Goal: Task Accomplishment & Management: Use online tool/utility

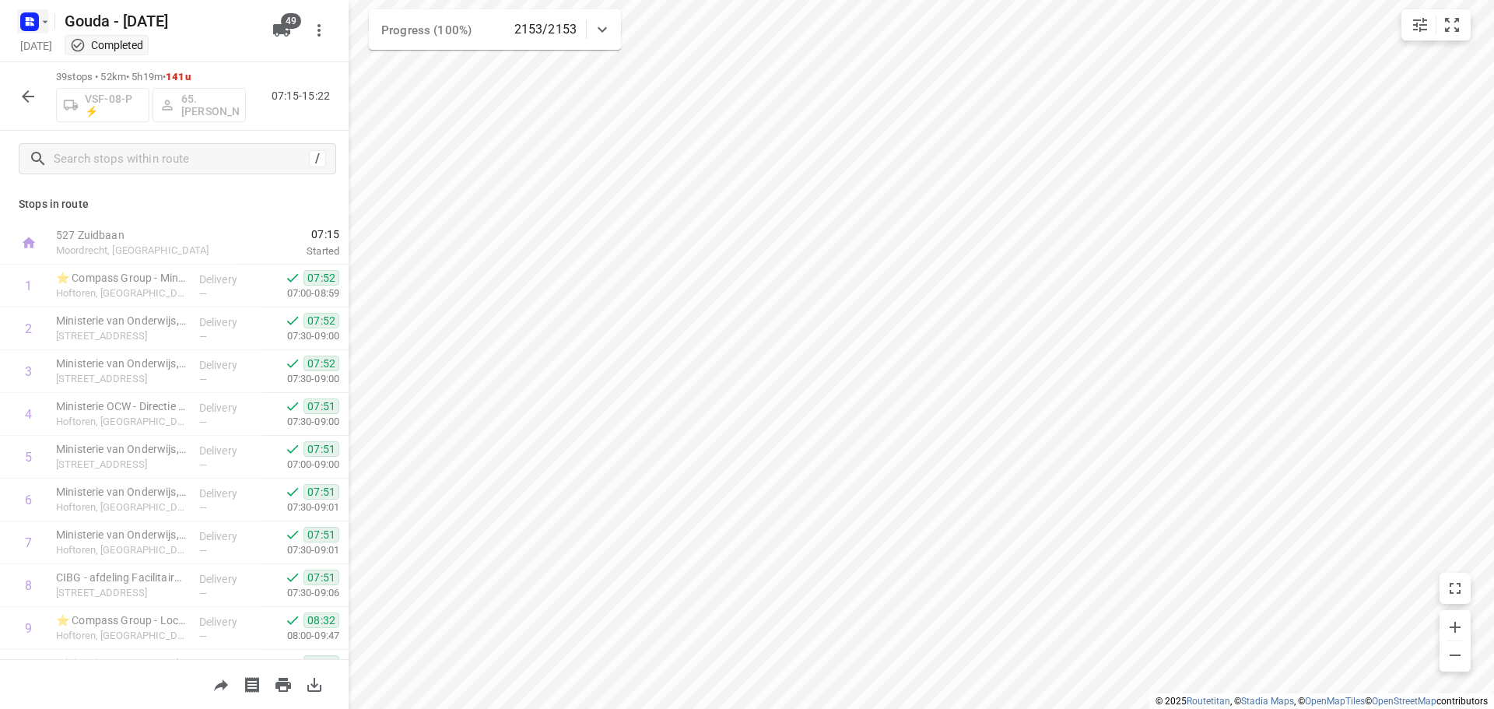
click at [43, 23] on icon "button" at bounding box center [45, 22] width 12 height 12
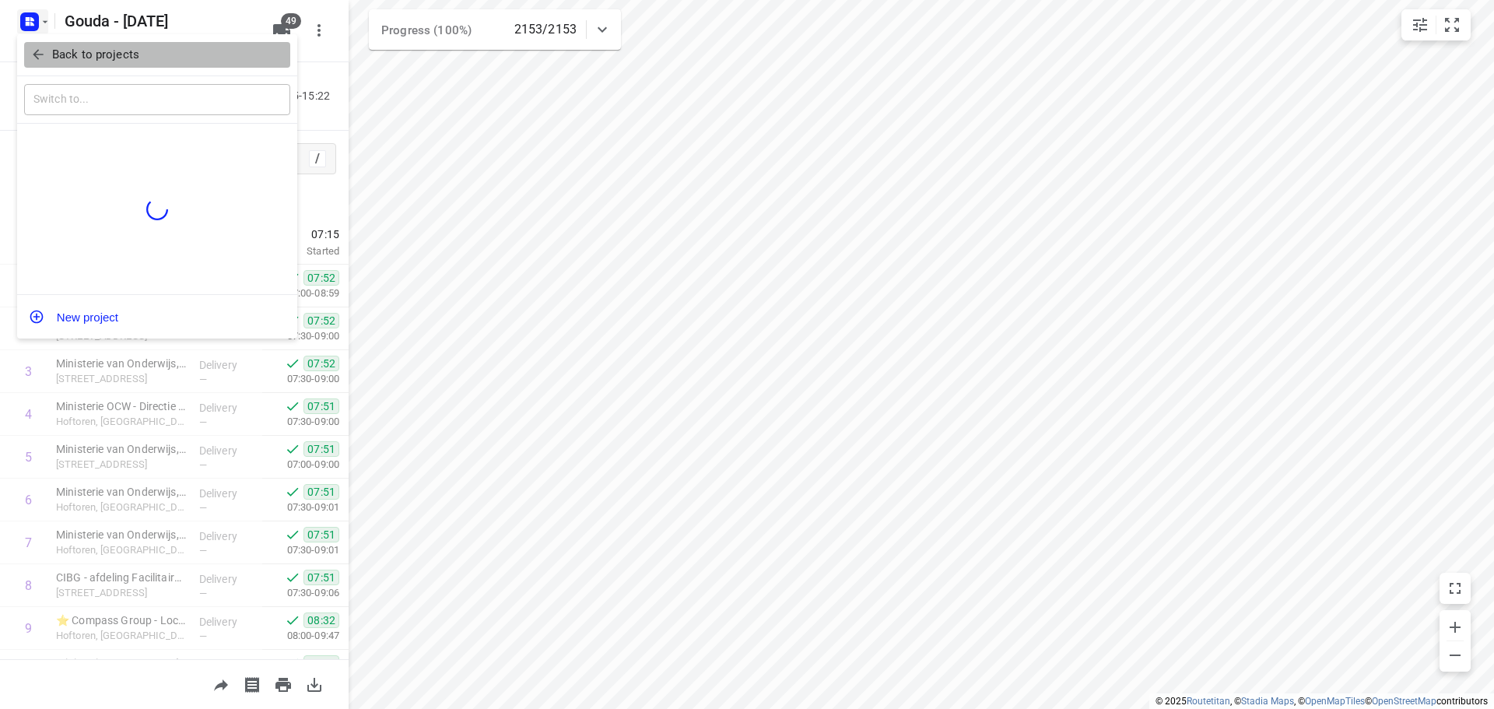
click at [55, 52] on p "Back to projects" at bounding box center [95, 55] width 87 height 18
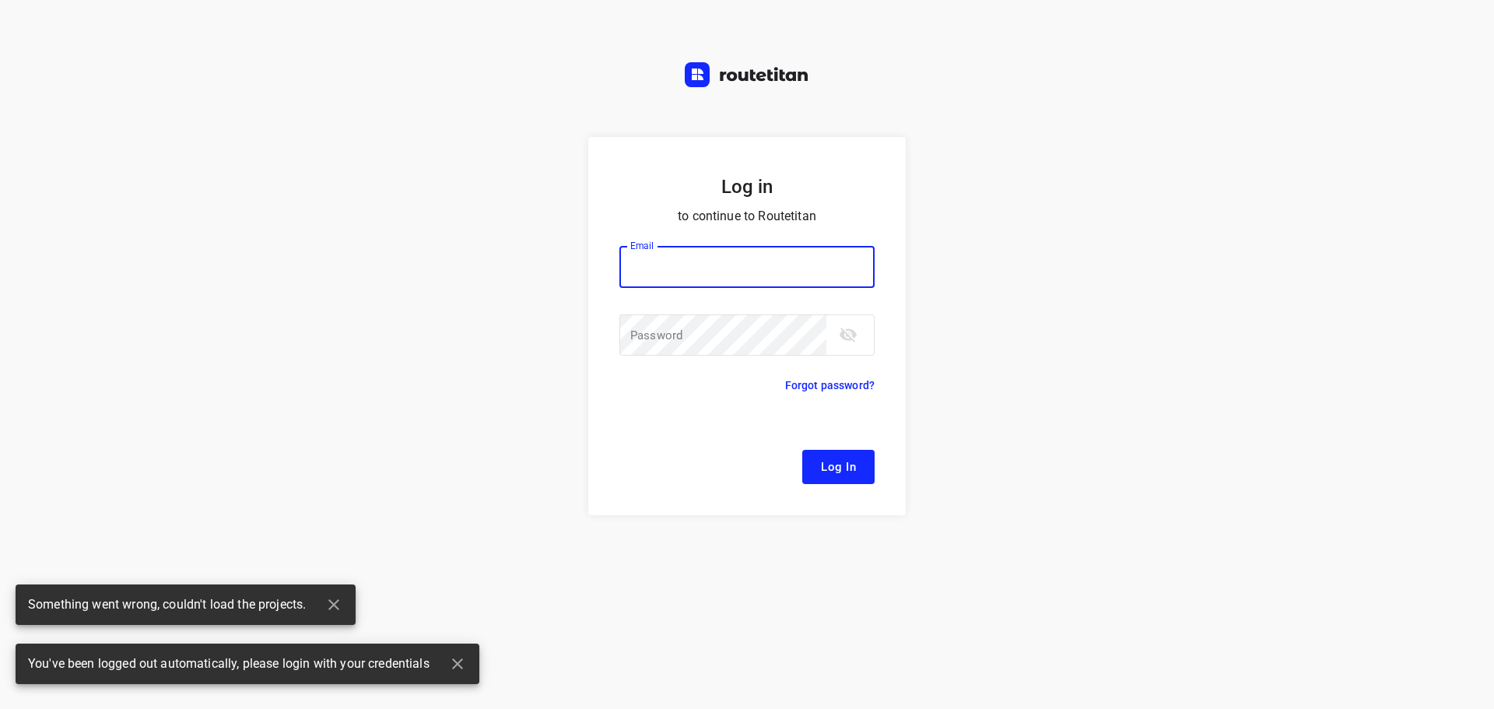
type input "remco@fruitopjewerk.nl"
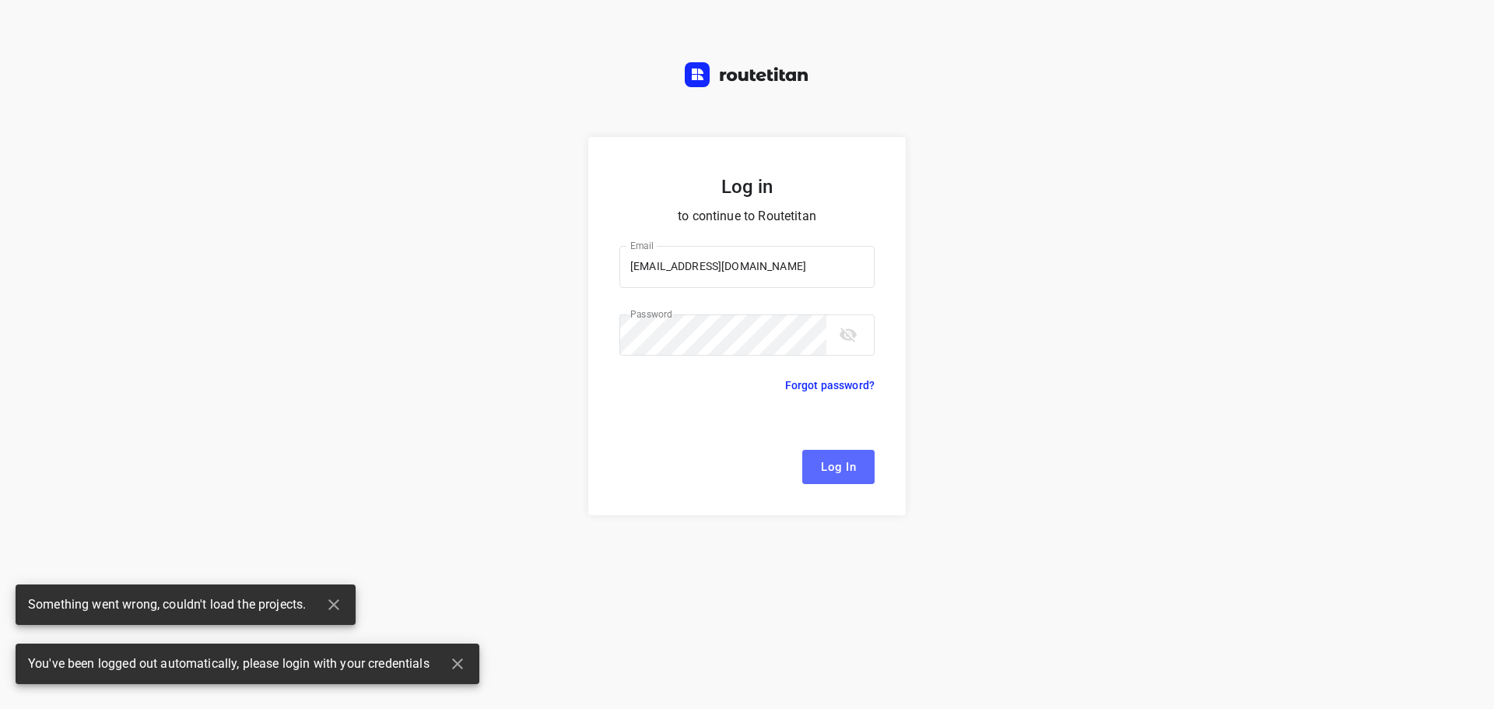
click at [829, 472] on span "Log In" at bounding box center [838, 467] width 35 height 20
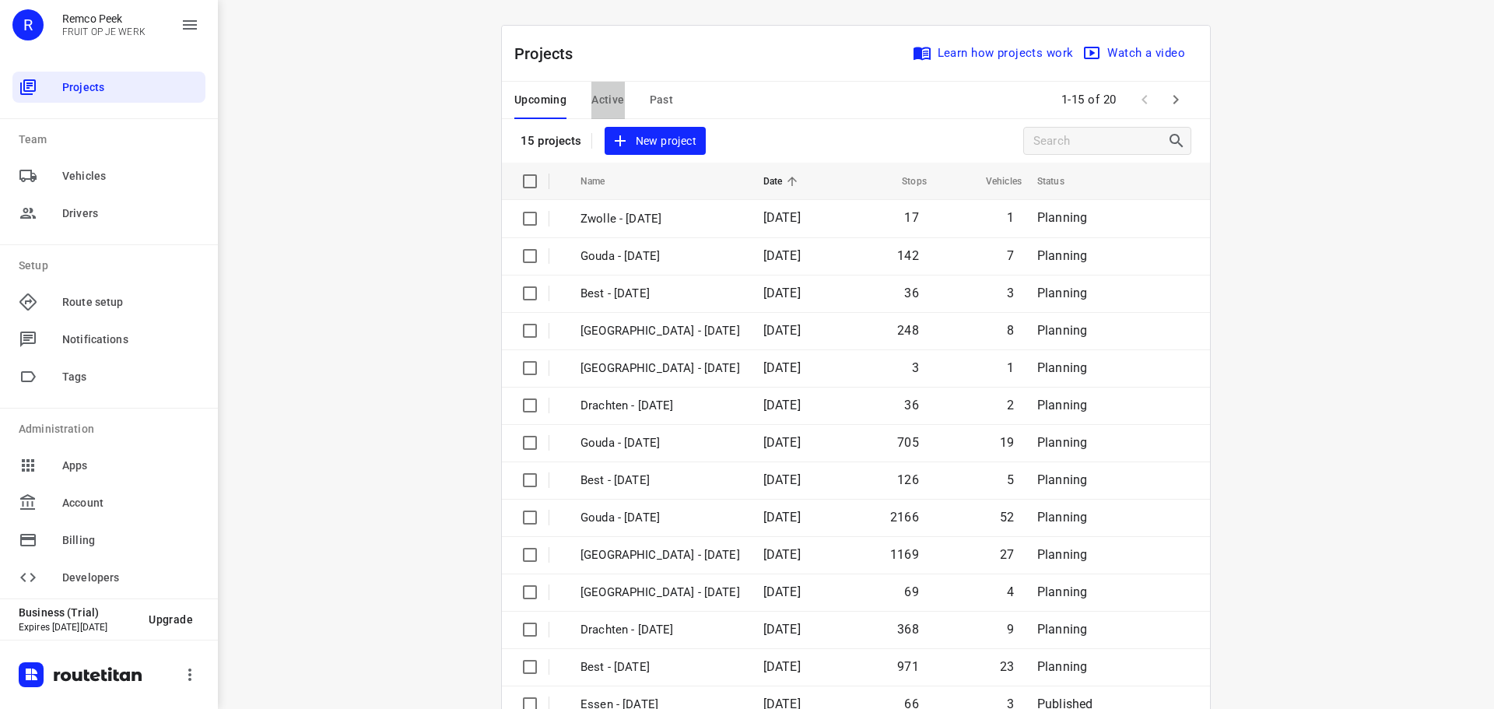
click at [610, 98] on span "Active" at bounding box center [607, 99] width 33 height 19
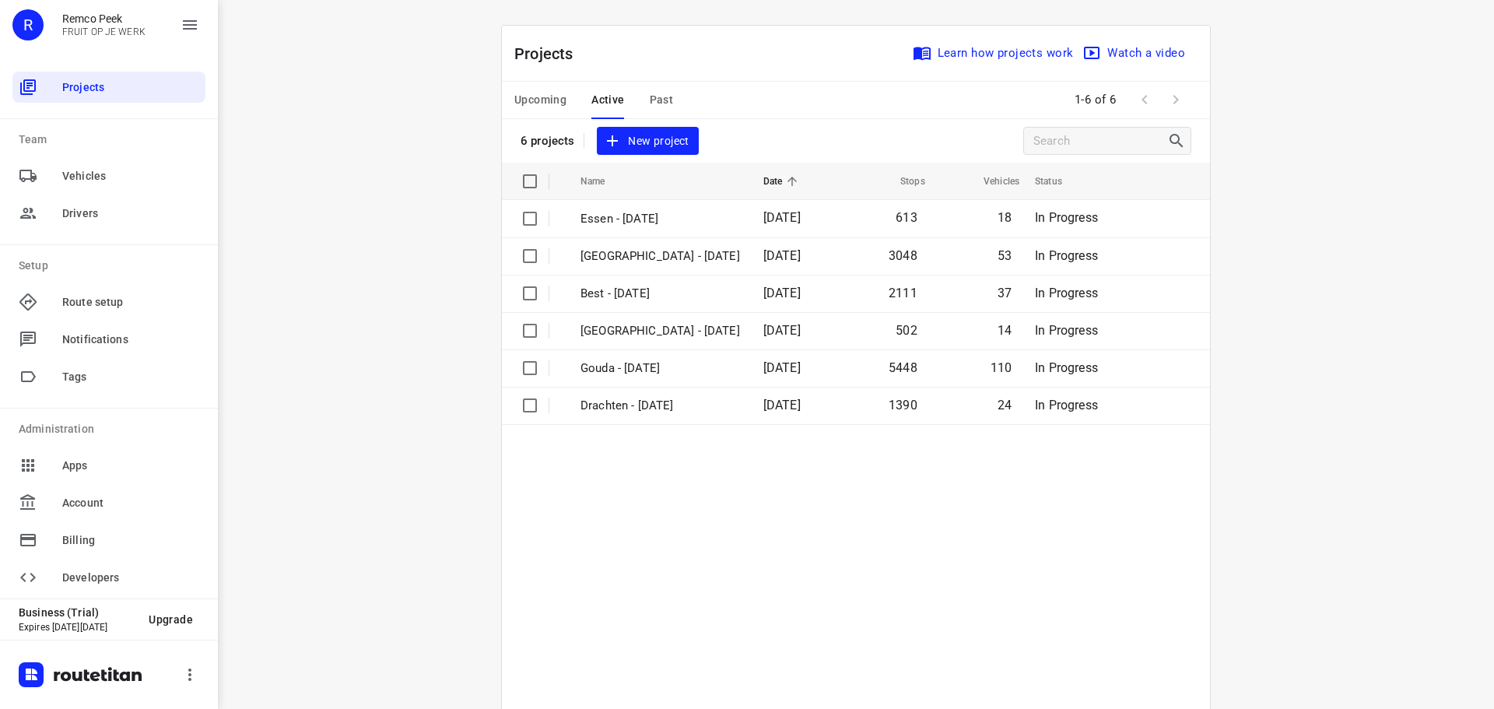
click at [550, 82] on button "Upcoming" at bounding box center [540, 100] width 52 height 37
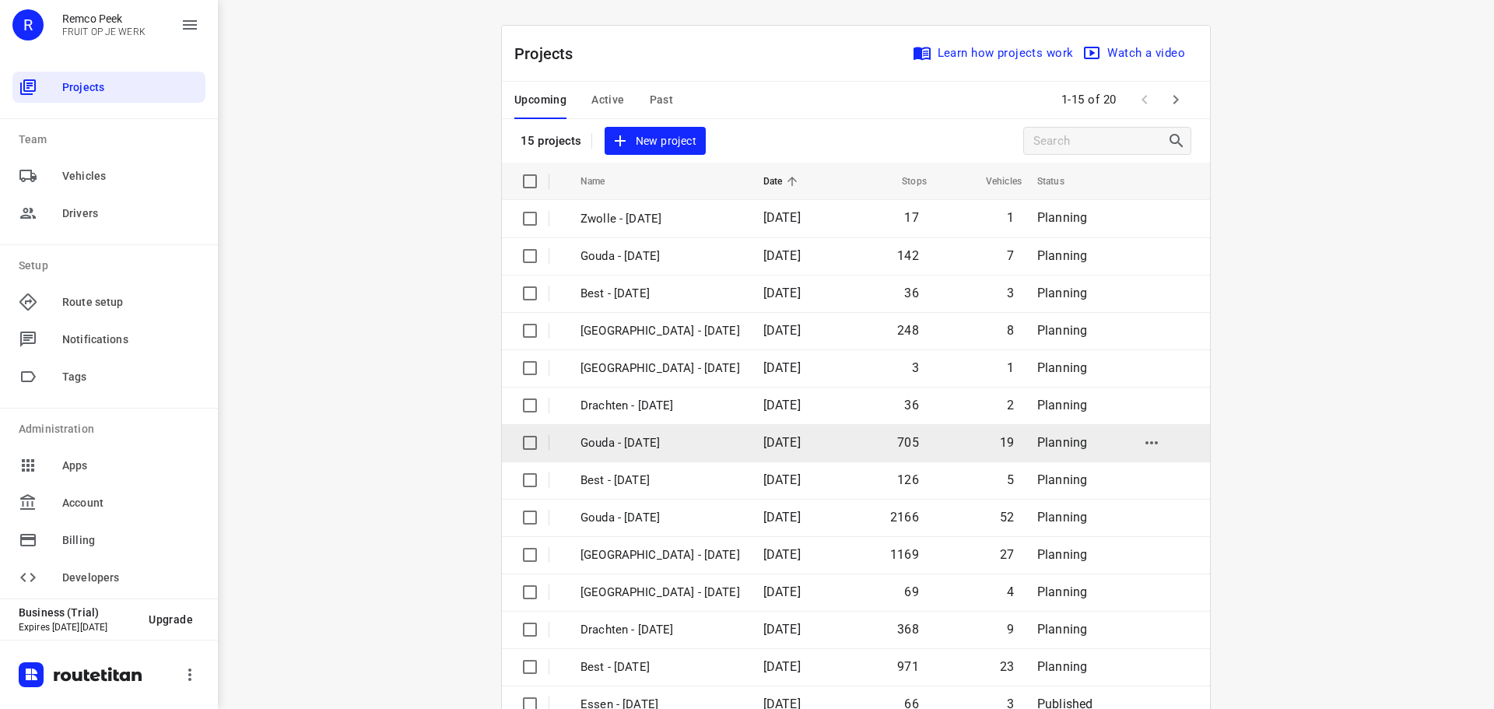
click at [658, 442] on p "Gouda - [DATE]" at bounding box center [661, 443] width 160 height 18
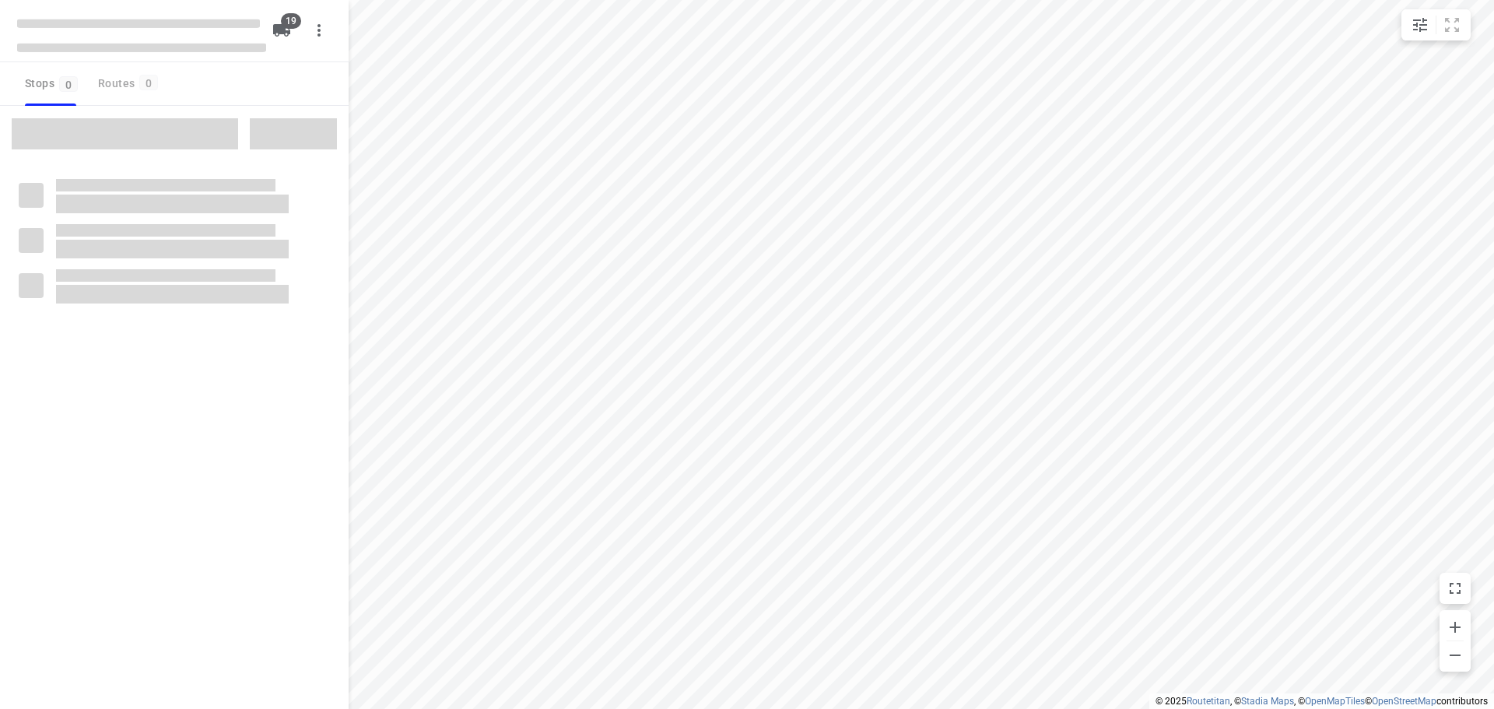
checkbox input "true"
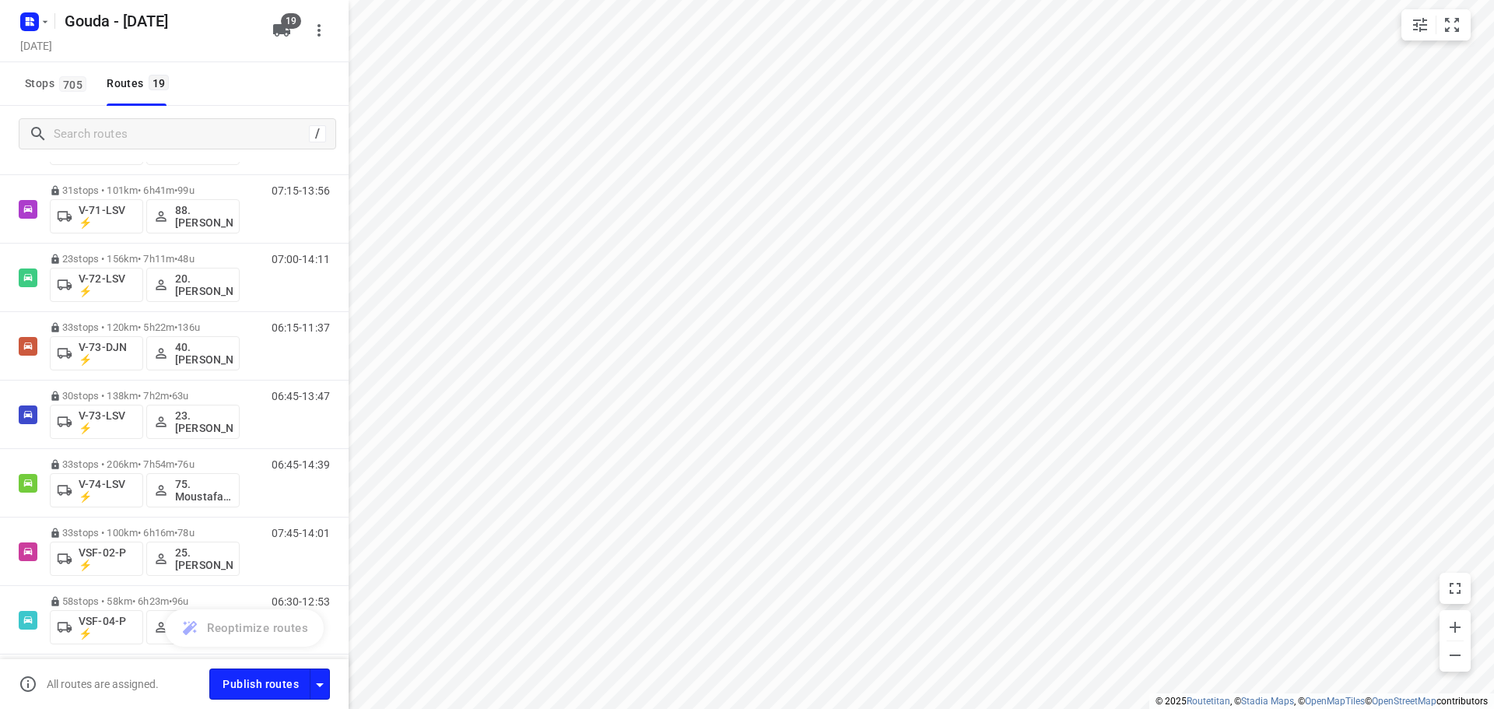
scroll to position [722, 0]
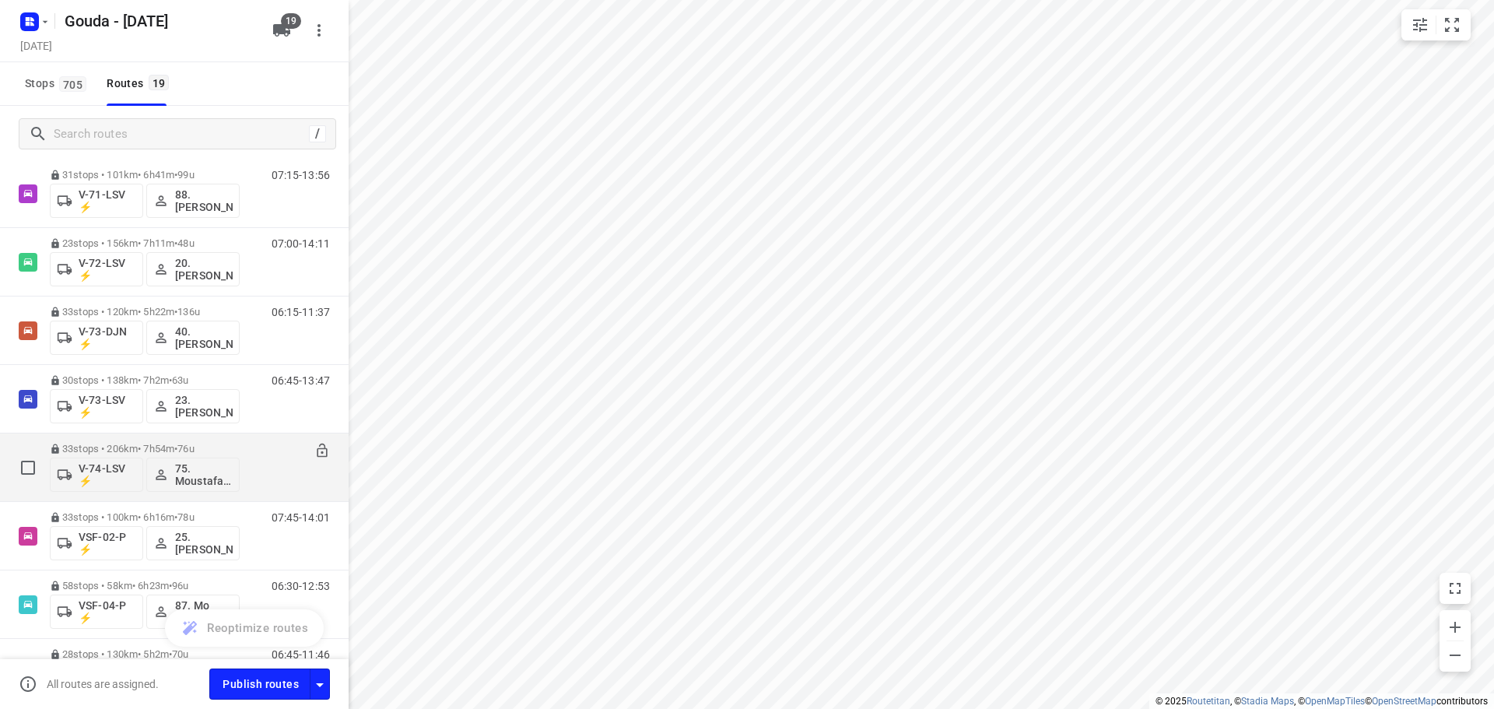
click at [106, 447] on p "33 stops • 206km • 7h54m • 76u" at bounding box center [145, 449] width 190 height 12
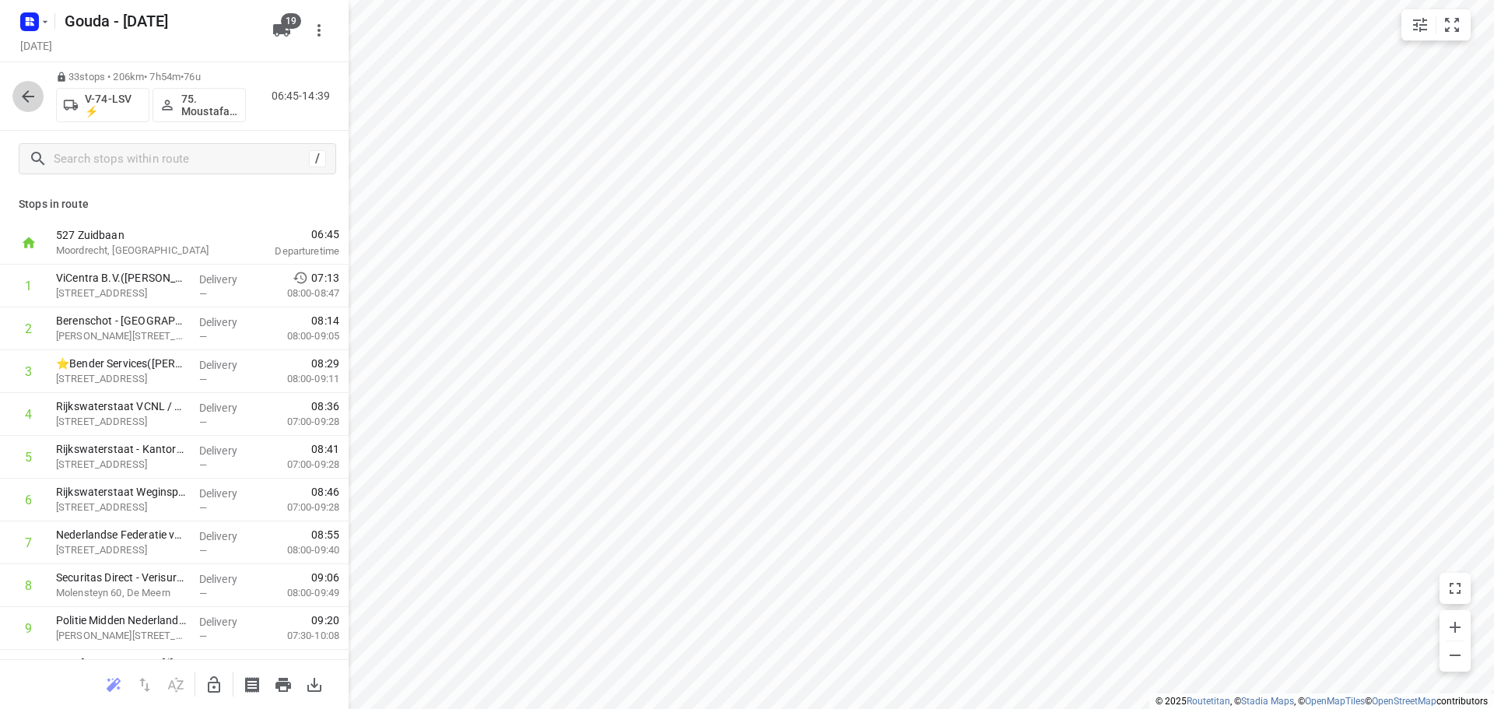
click at [26, 81] on button "button" at bounding box center [27, 96] width 31 height 31
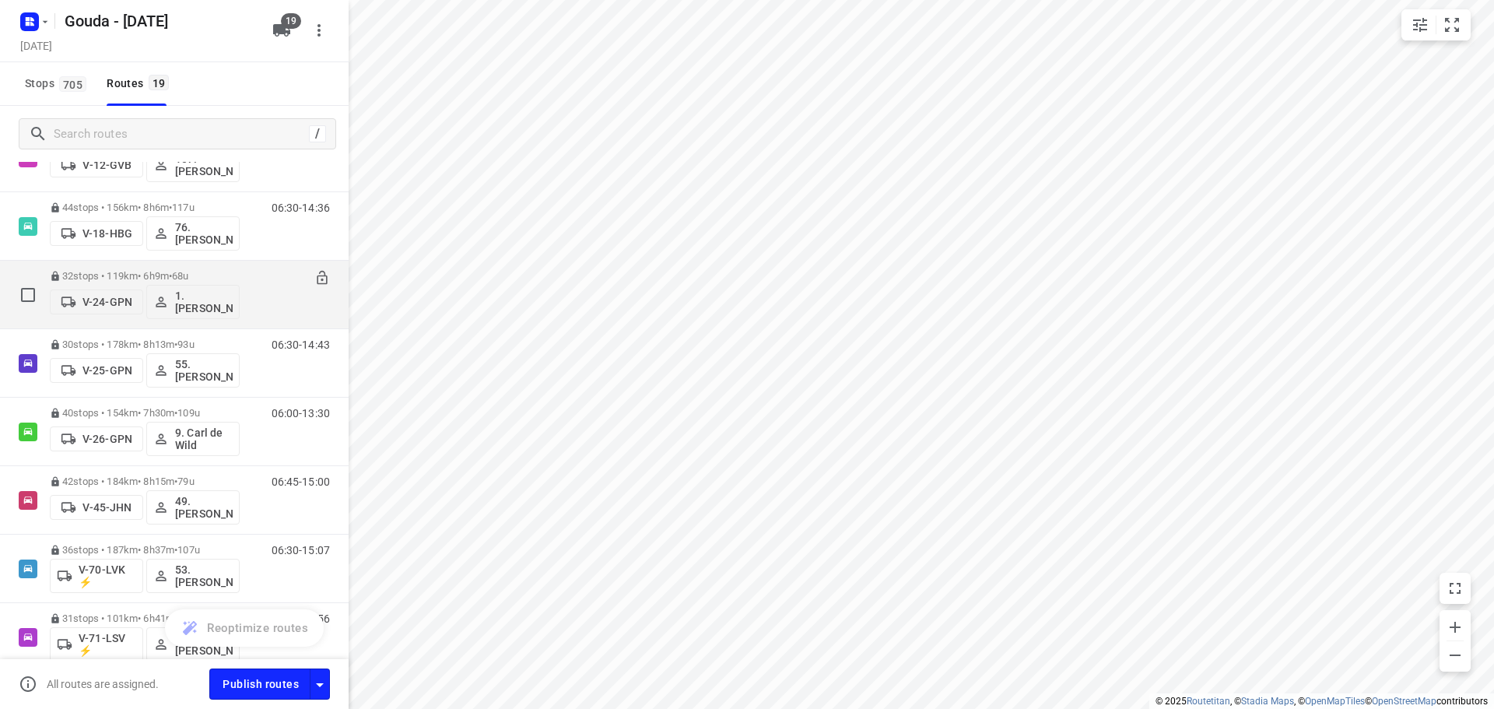
scroll to position [0, 0]
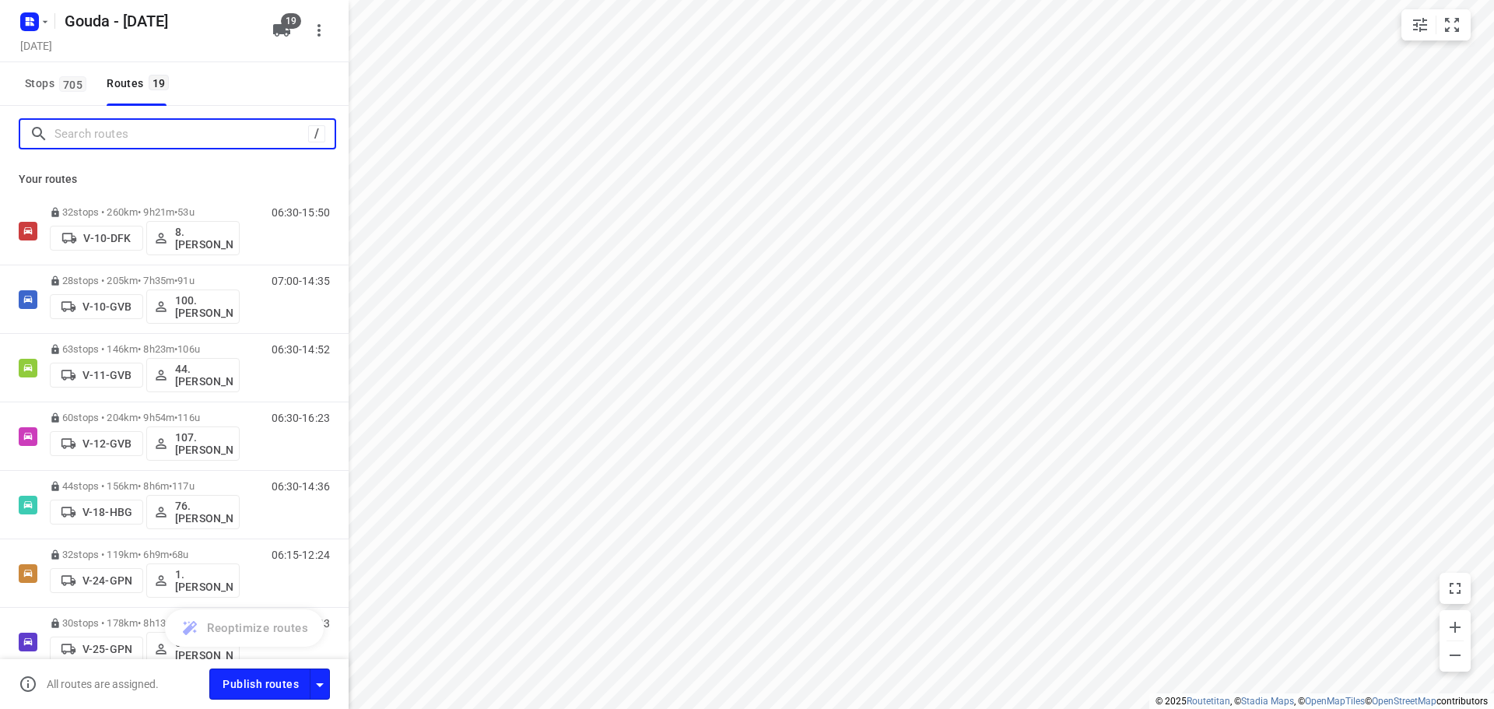
click at [157, 129] on input "Search routes" at bounding box center [181, 134] width 254 height 24
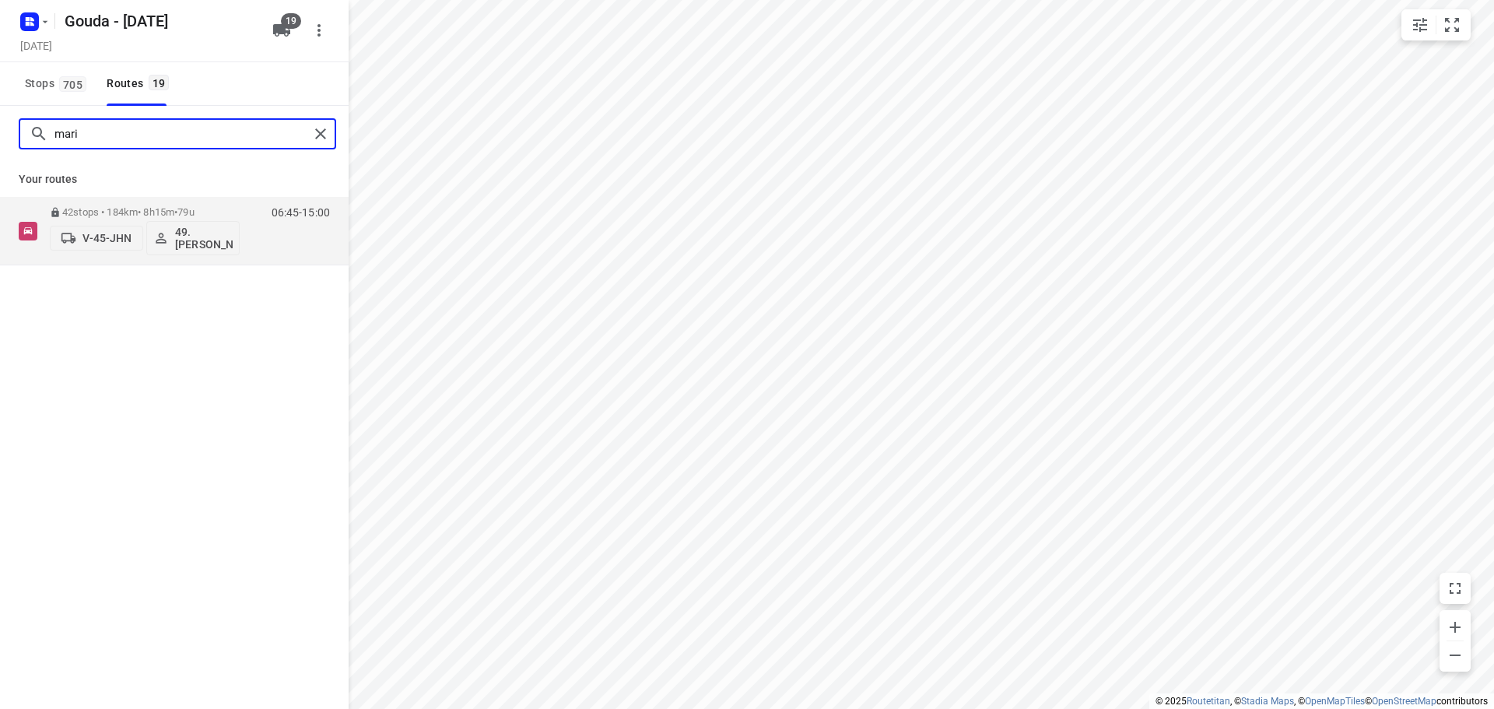
click at [156, 136] on input "mari" at bounding box center [181, 134] width 254 height 24
click at [128, 141] on input "vos" at bounding box center [181, 134] width 254 height 24
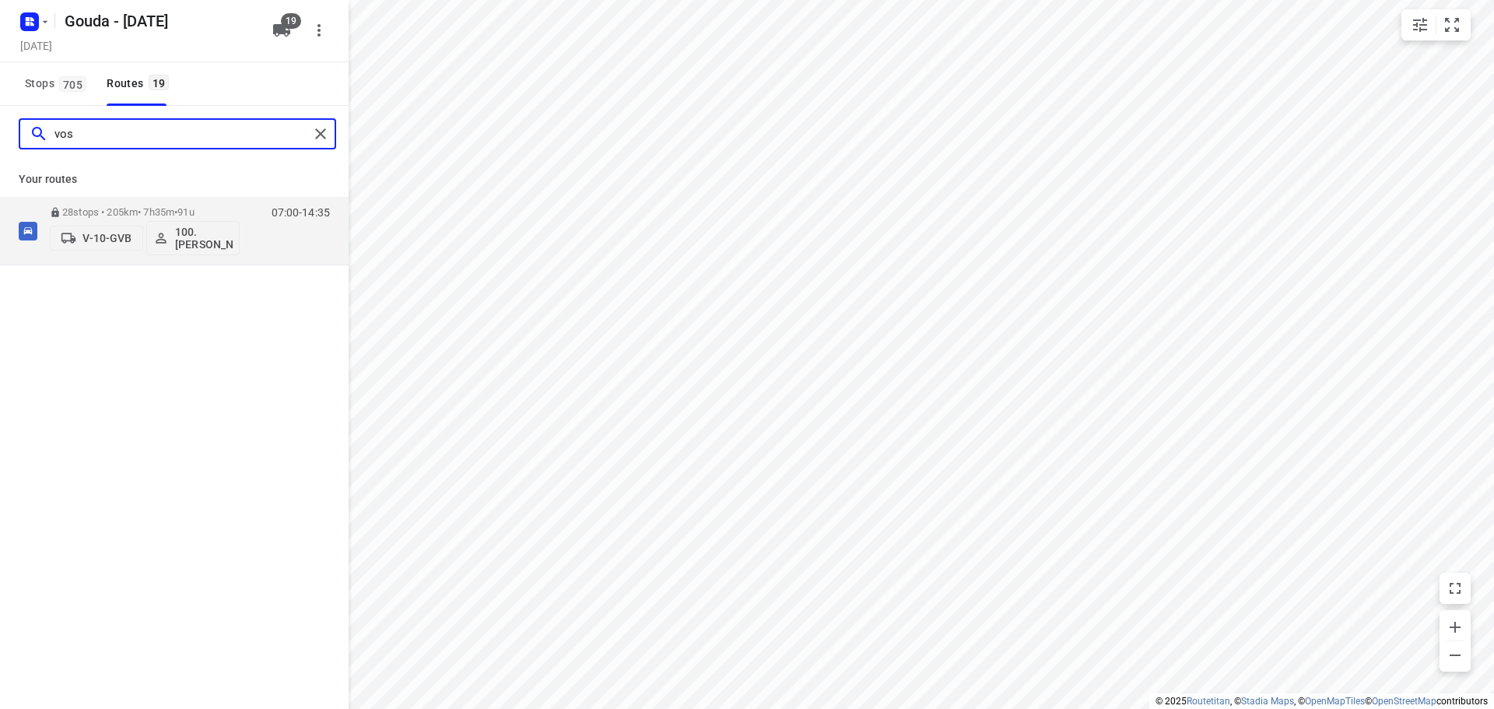
type input "i"
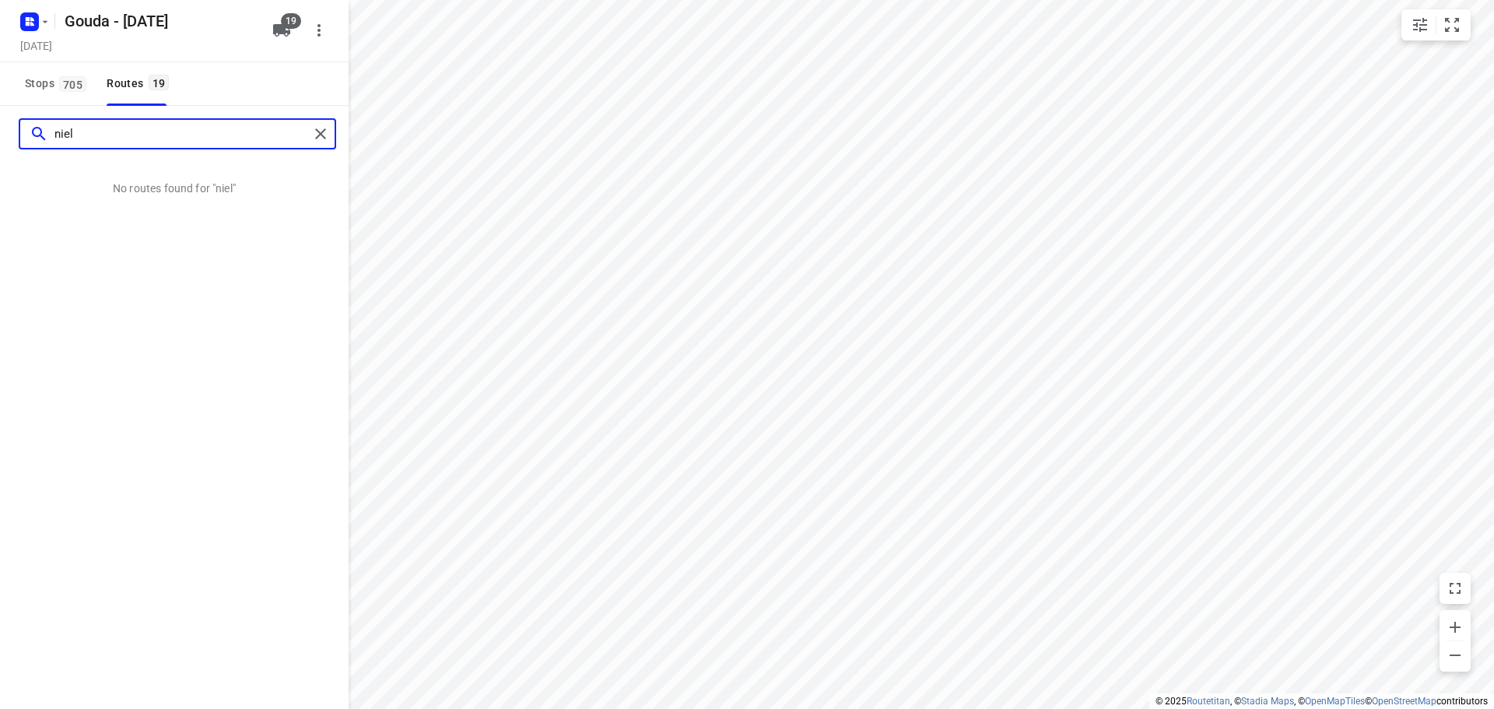
click at [104, 128] on input "niel" at bounding box center [181, 134] width 254 height 24
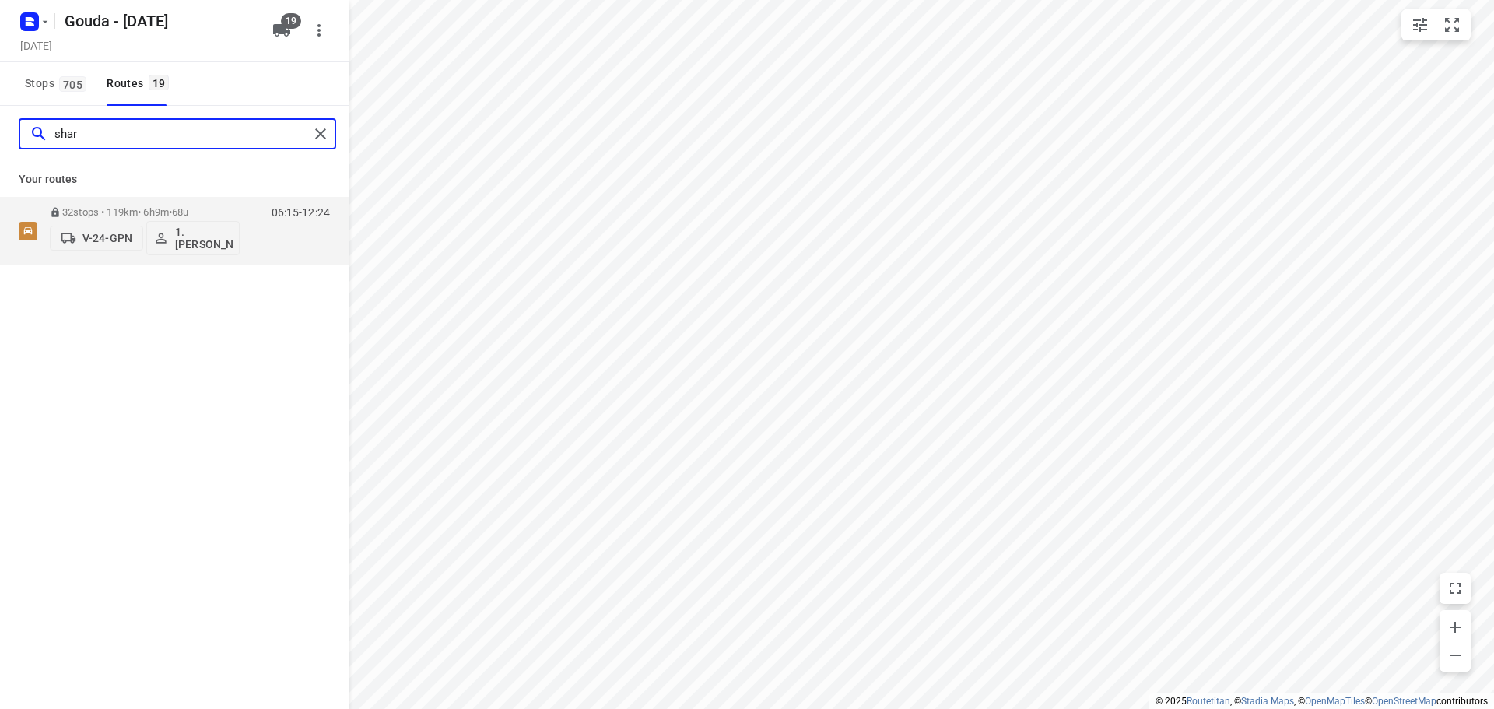
type input "sharr"
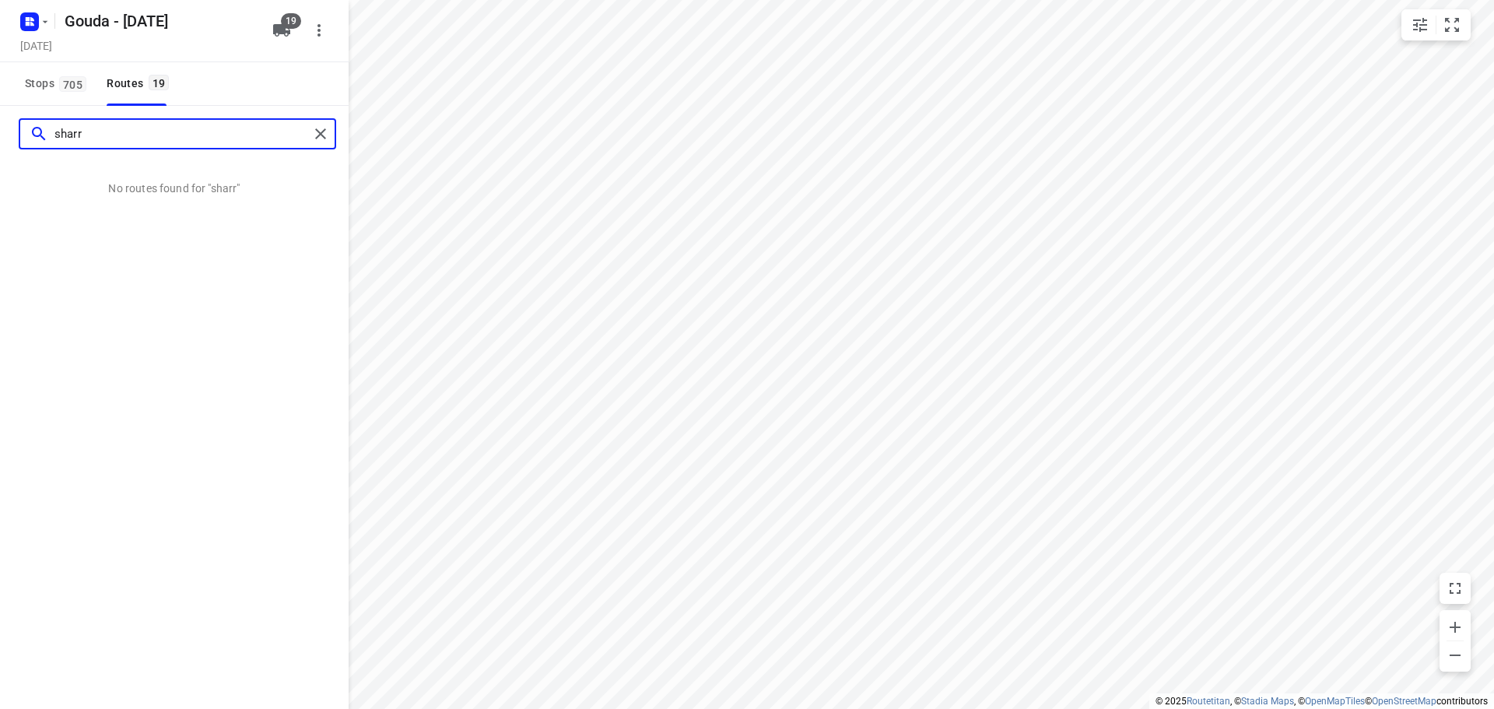
click at [125, 135] on input "sharr" at bounding box center [181, 134] width 254 height 24
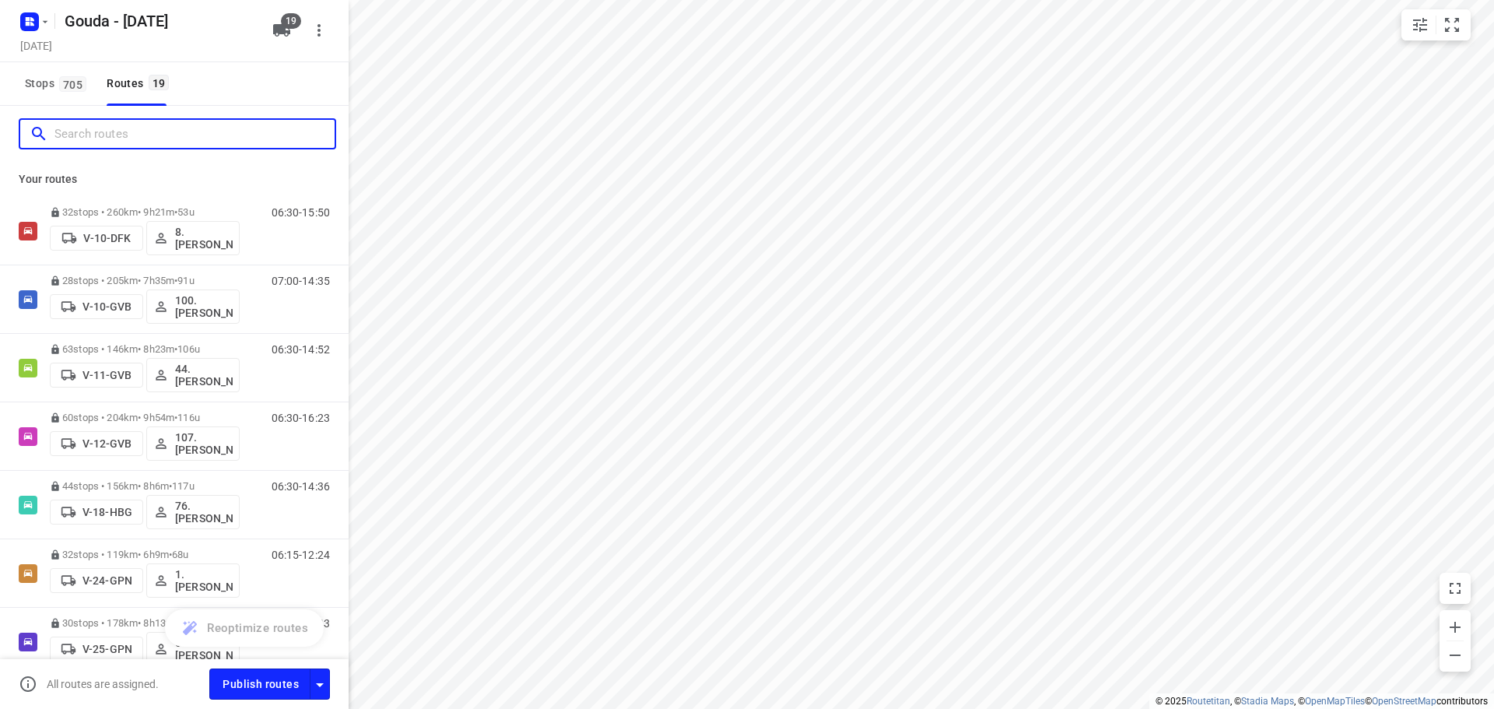
click at [138, 139] on input "Search routes" at bounding box center [194, 134] width 280 height 24
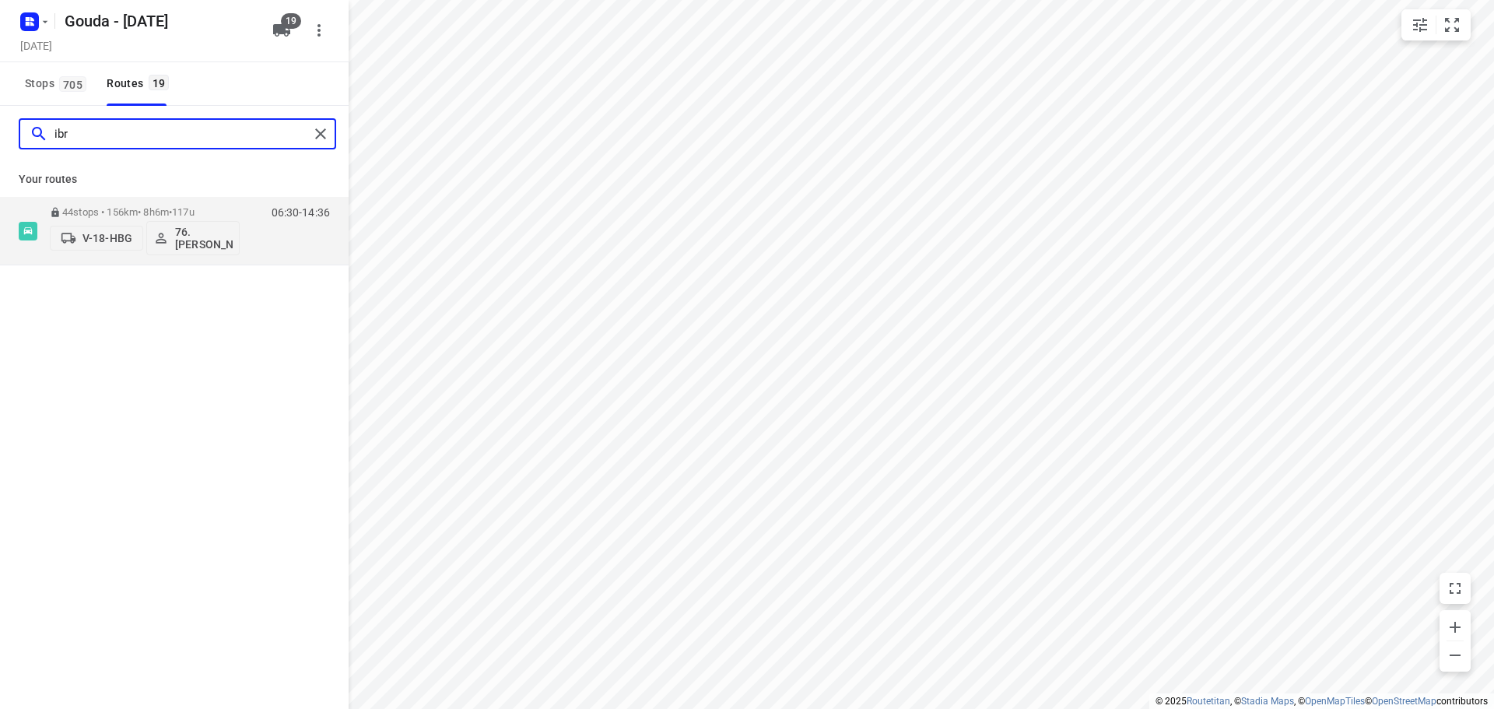
click at [123, 132] on input "ibr" at bounding box center [181, 134] width 254 height 24
click at [158, 145] on input "ibr" at bounding box center [181, 134] width 254 height 24
click at [142, 129] on input "ibr" at bounding box center [181, 134] width 254 height 24
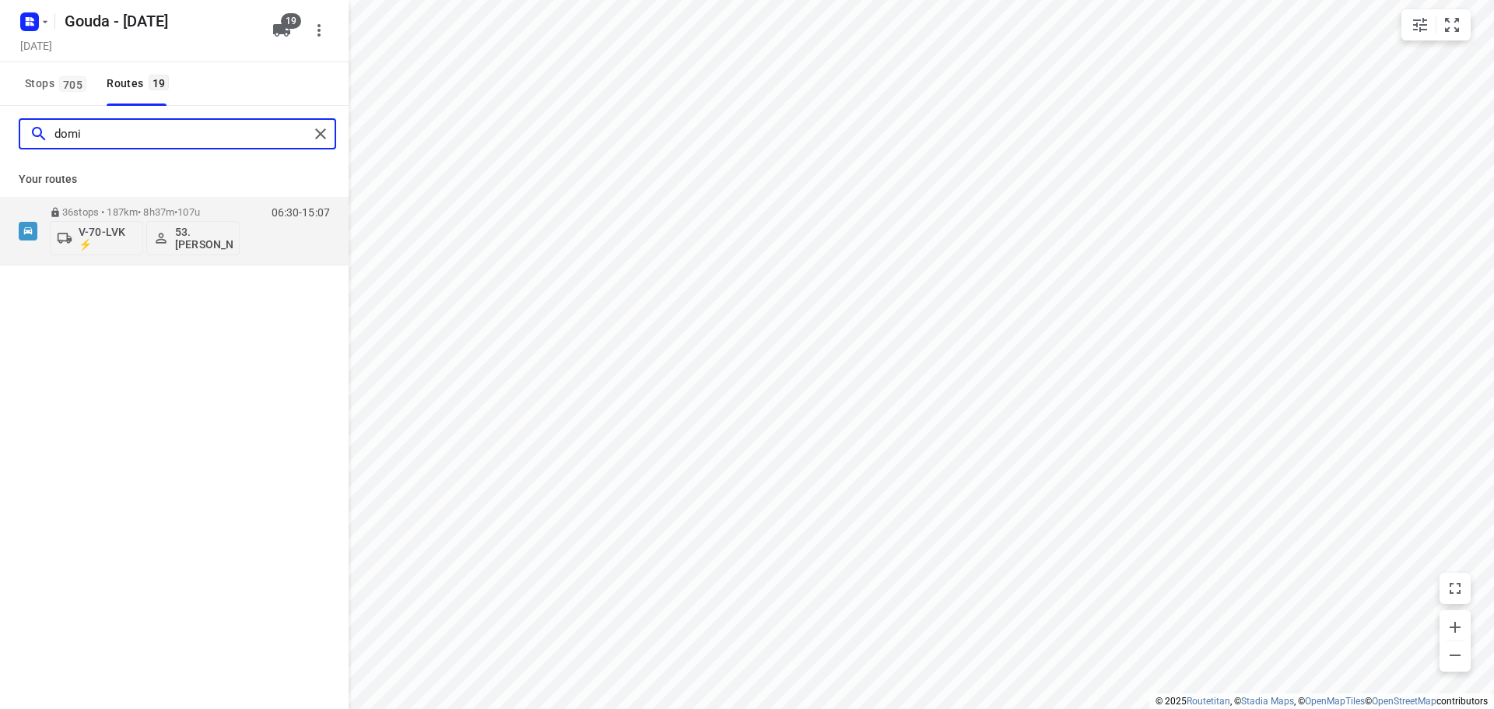
click at [119, 134] on input "domi" at bounding box center [181, 134] width 254 height 24
click at [138, 138] on input "hass" at bounding box center [181, 134] width 254 height 24
type input "n"
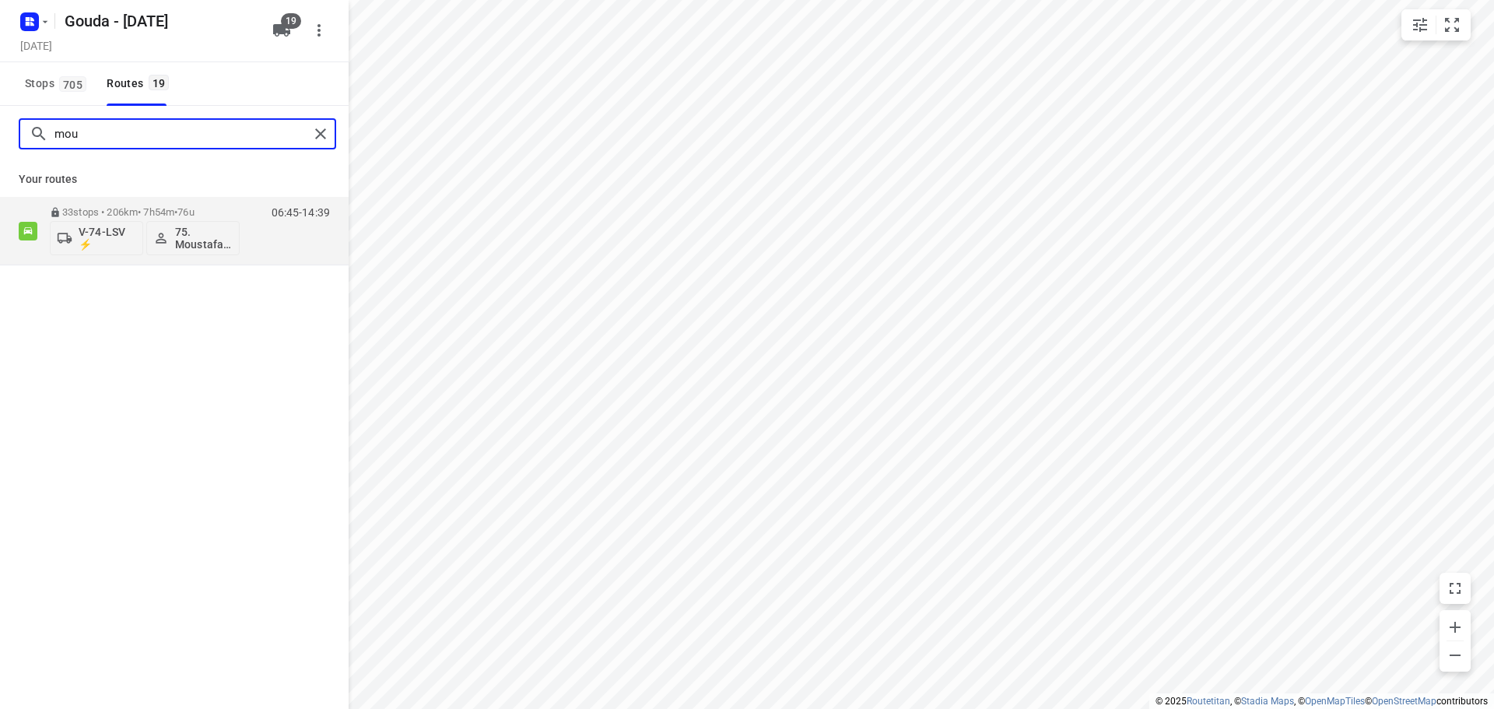
click at [122, 146] on input "mou" at bounding box center [181, 134] width 254 height 24
click at [138, 140] on input "mou" at bounding box center [181, 134] width 254 height 24
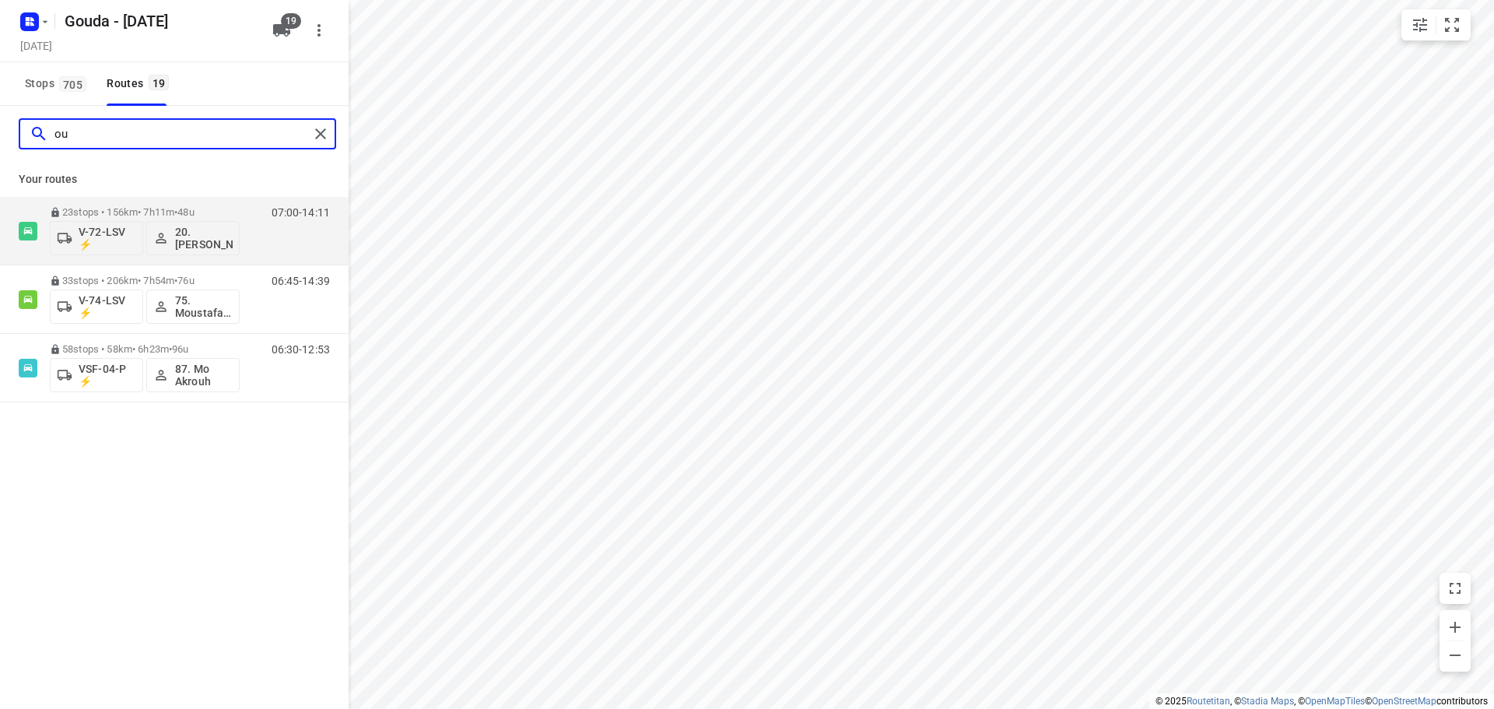
type input "o"
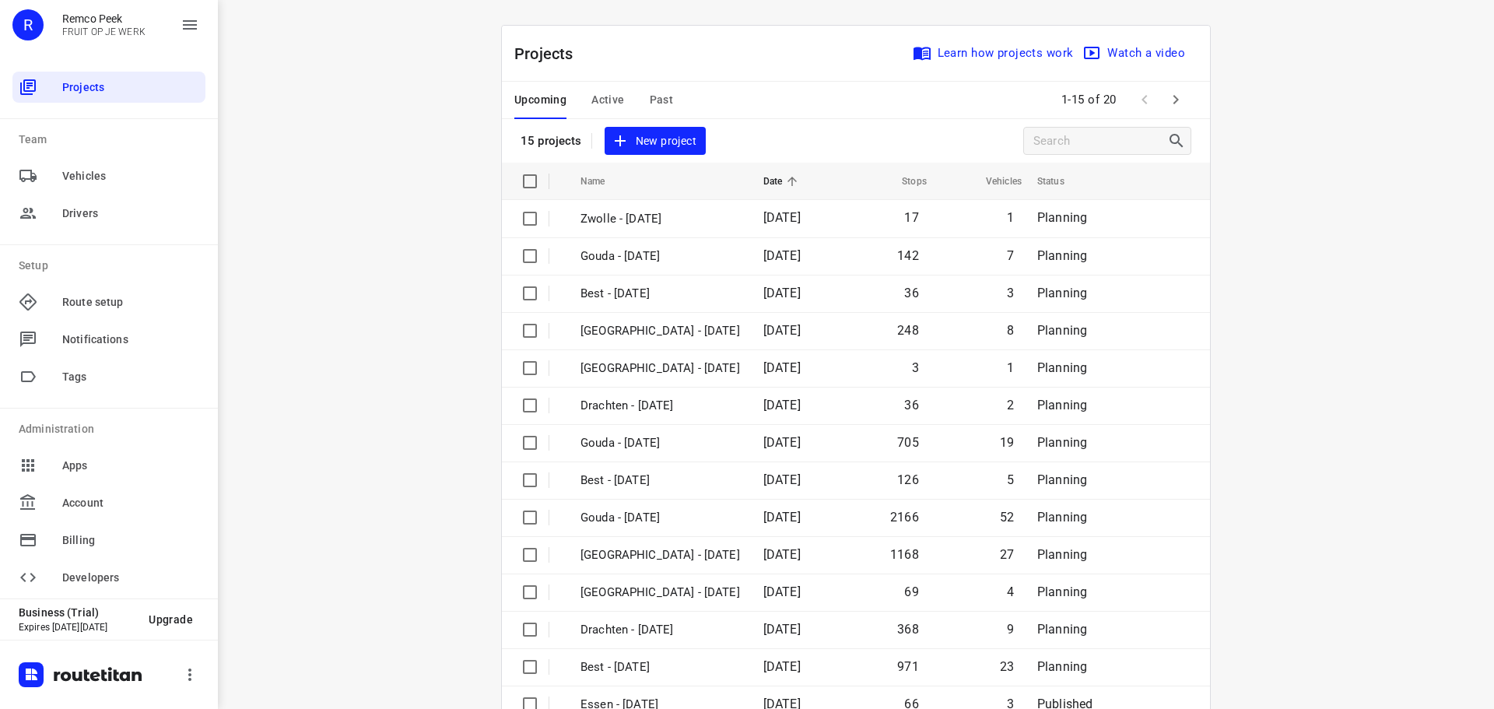
click at [652, 93] on span "Past" at bounding box center [662, 99] width 24 height 19
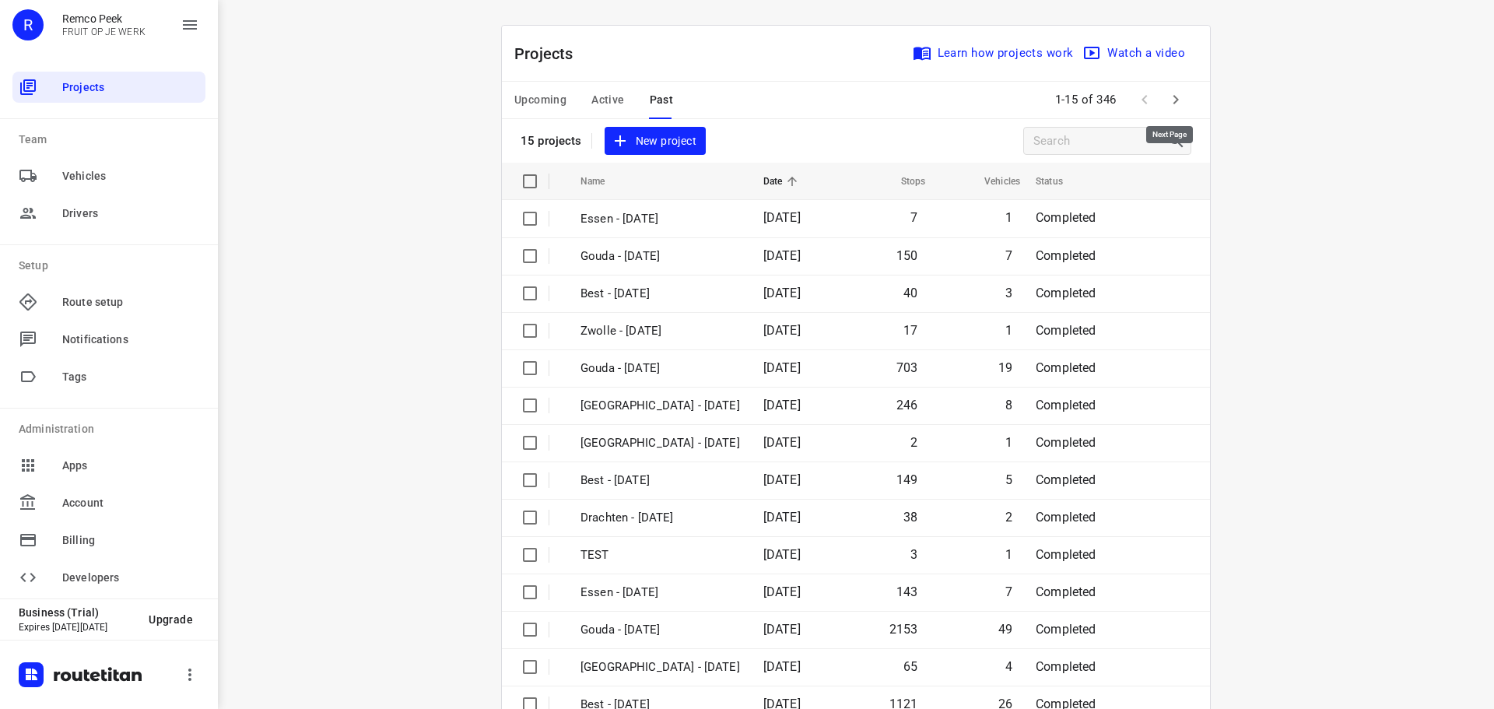
click at [1167, 104] on icon "button" at bounding box center [1176, 99] width 19 height 19
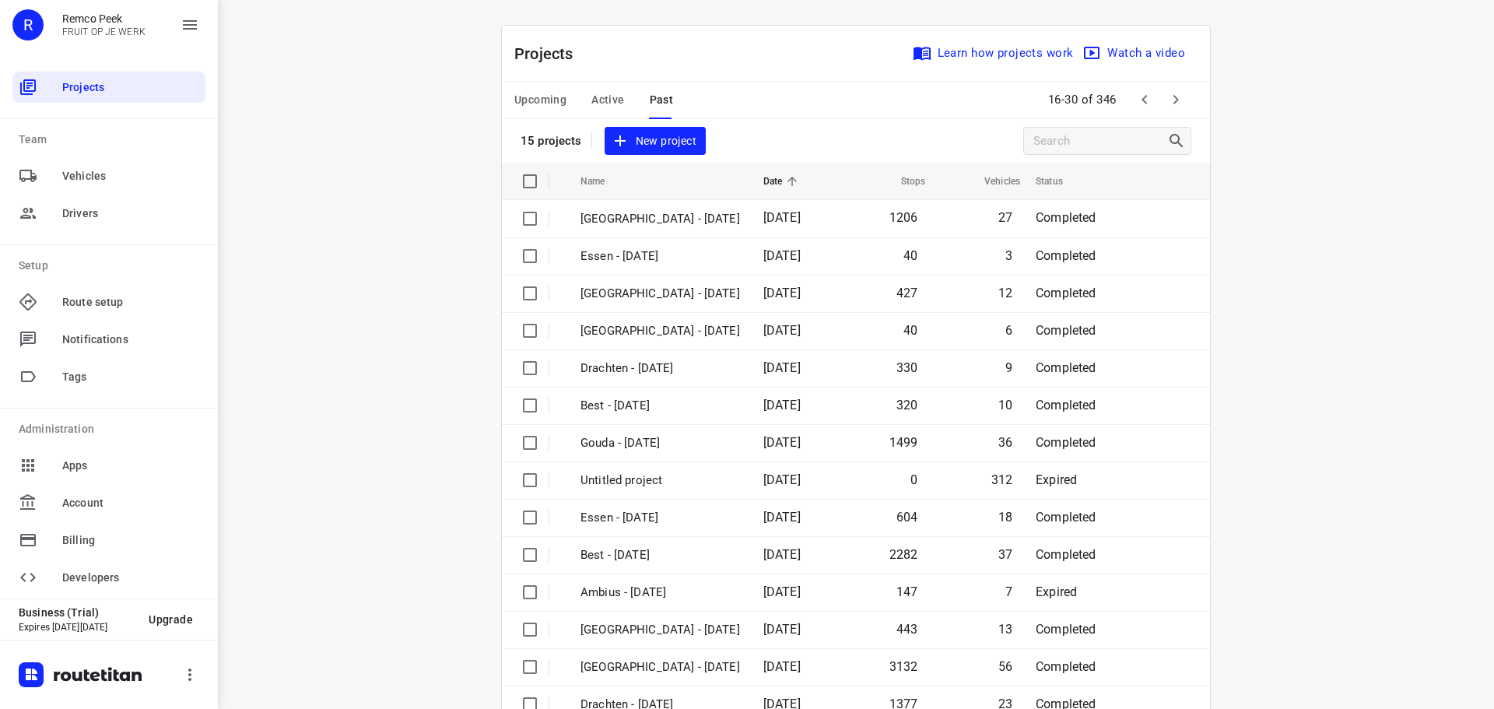
click at [1135, 94] on icon "button" at bounding box center [1144, 99] width 19 height 19
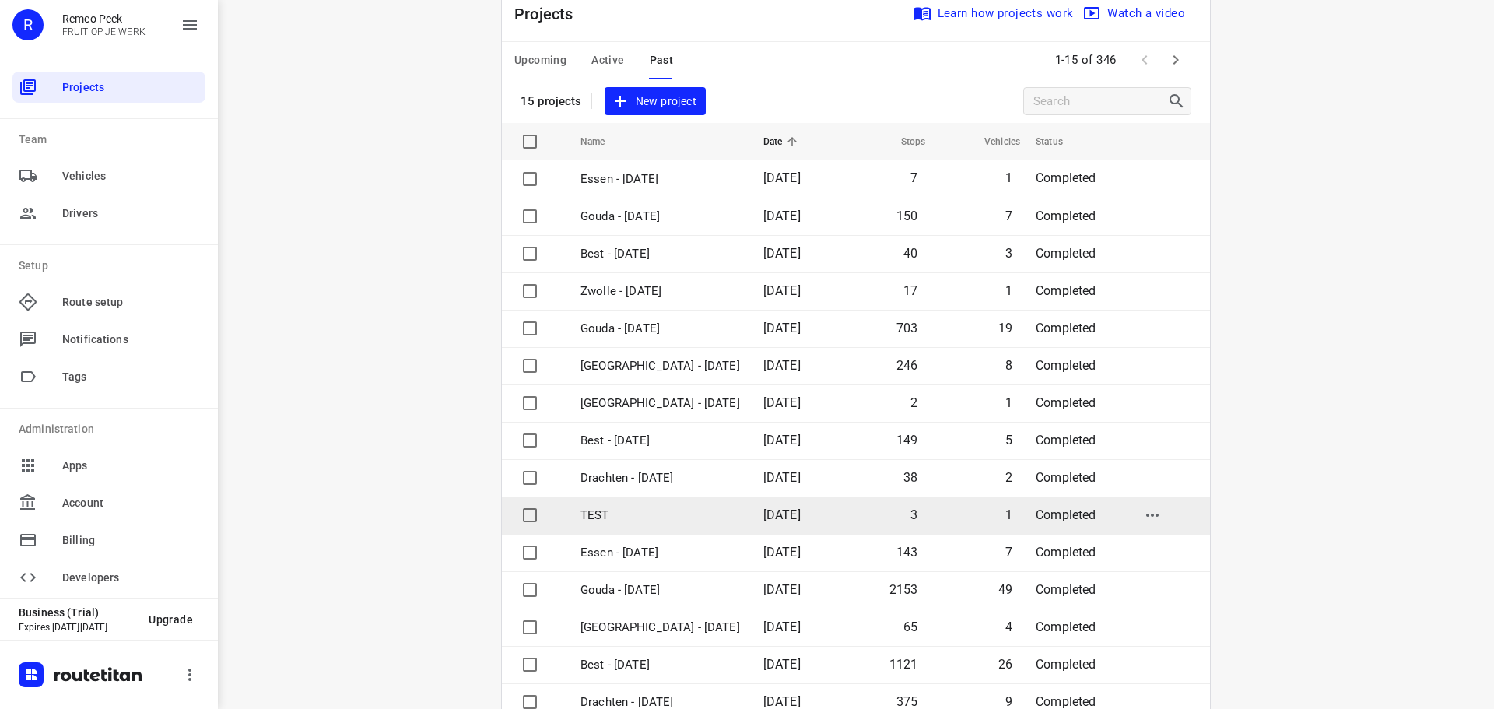
scroll to position [78, 0]
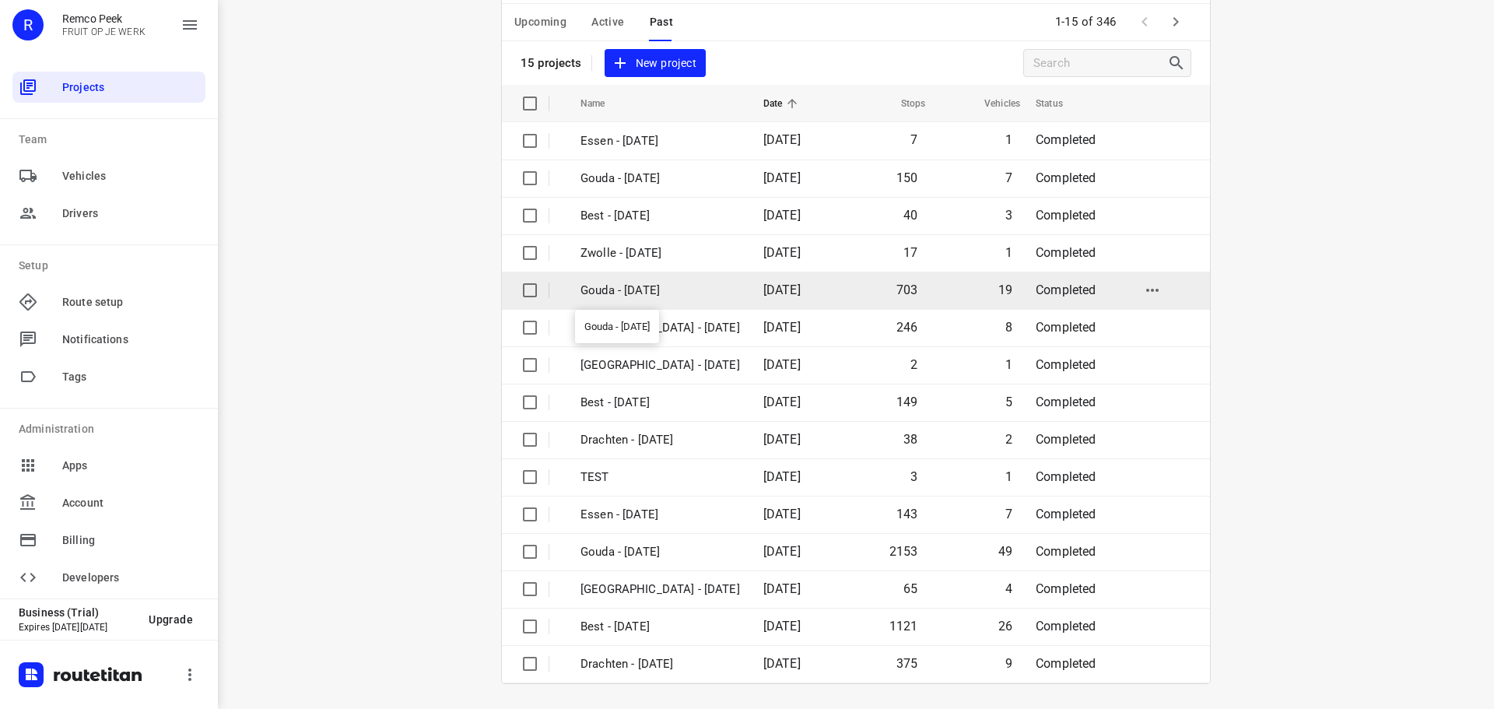
click at [640, 292] on p "Gouda - [DATE]" at bounding box center [661, 291] width 160 height 18
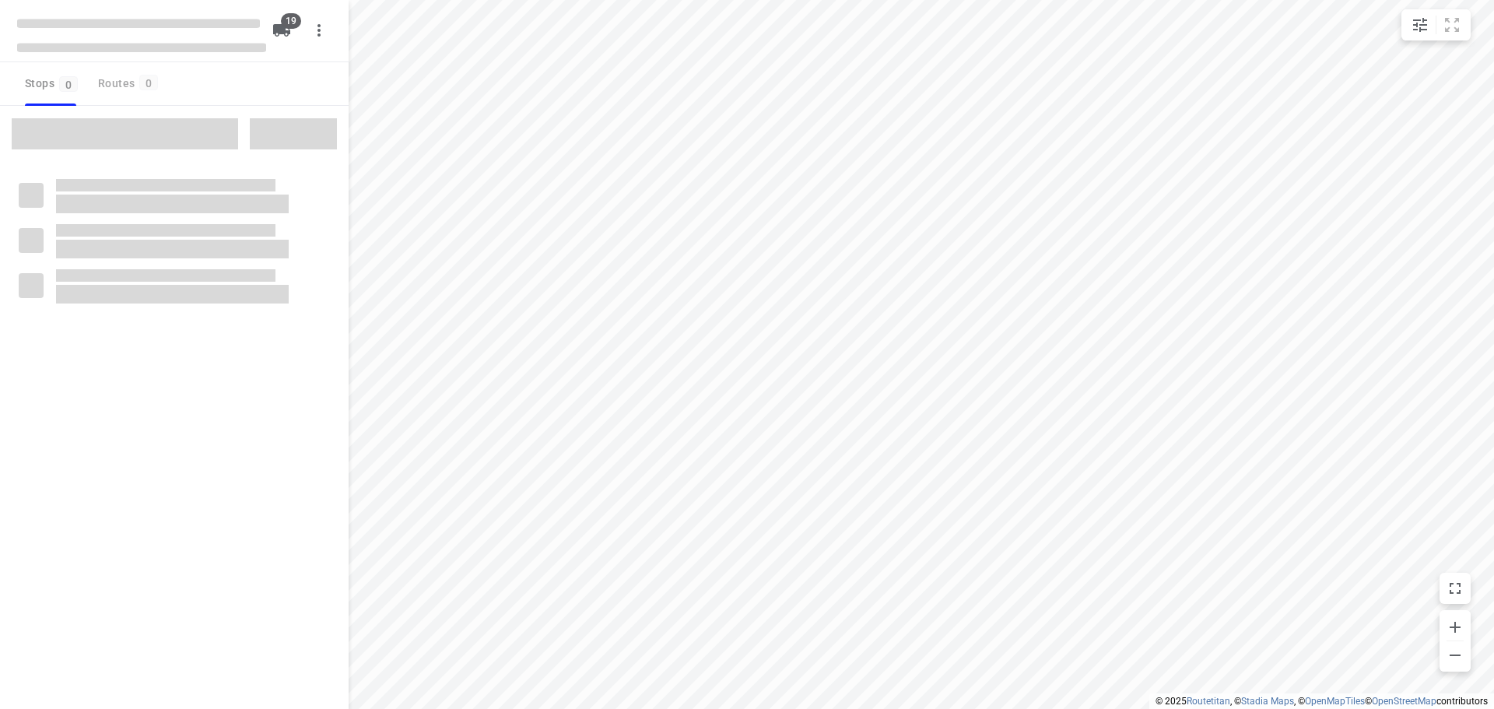
checkbox input "true"
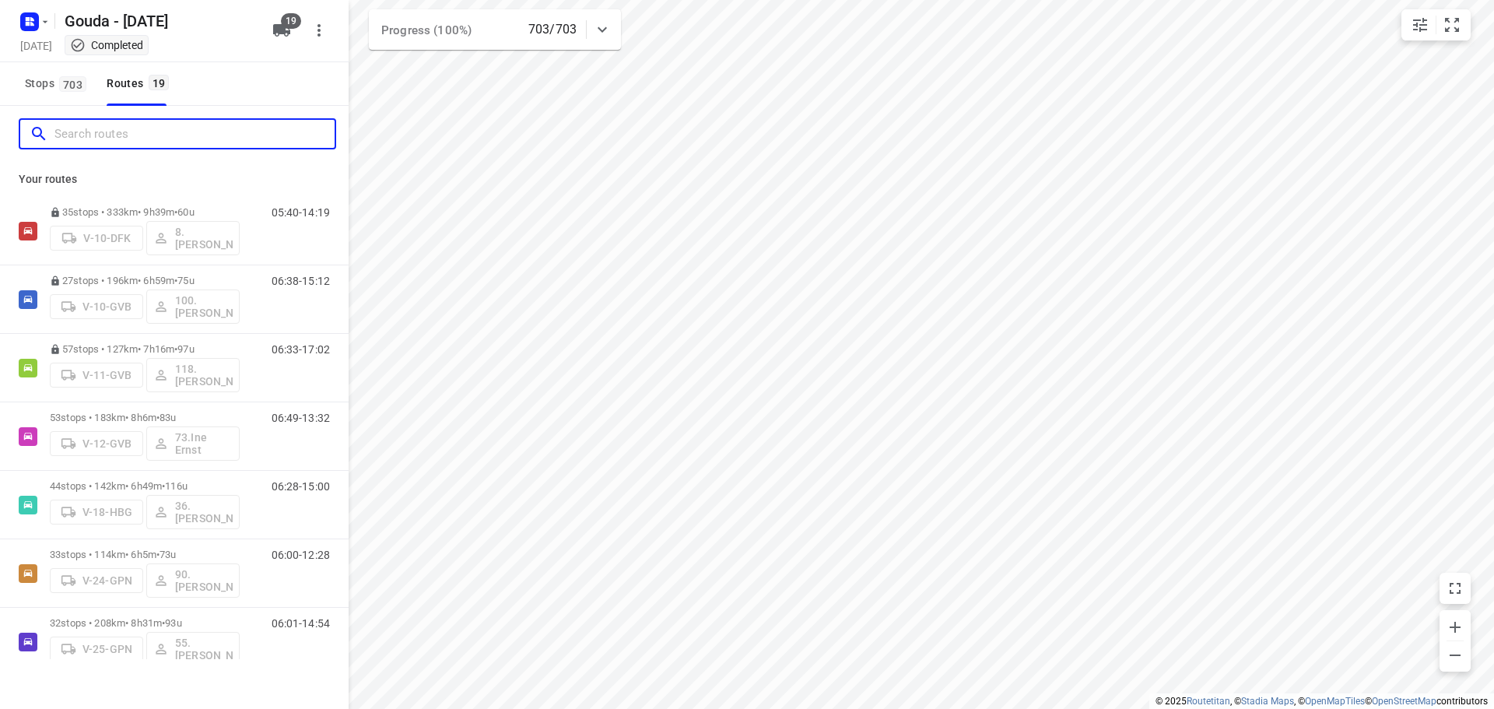
click at [188, 129] on input "Search routes" at bounding box center [194, 134] width 280 height 24
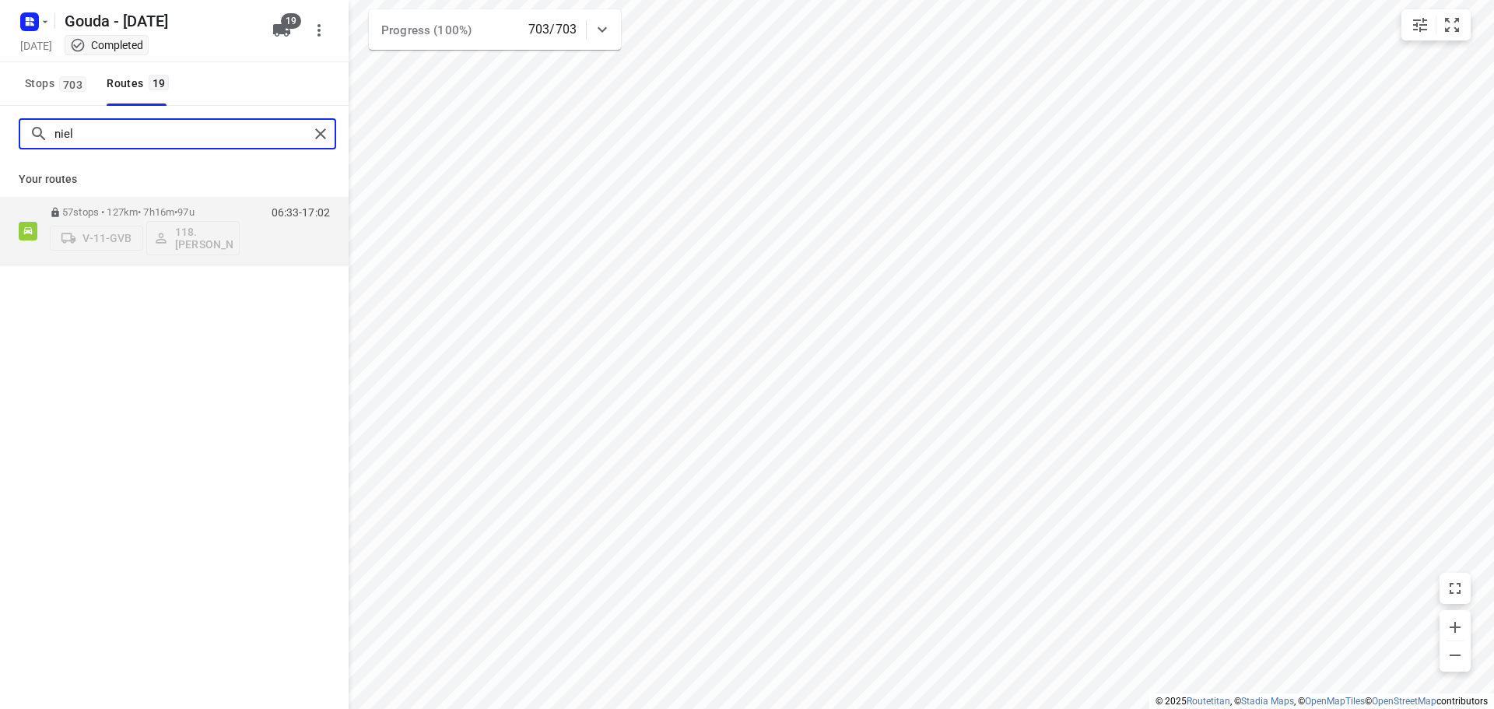
click at [230, 132] on input "niel" at bounding box center [181, 134] width 254 height 24
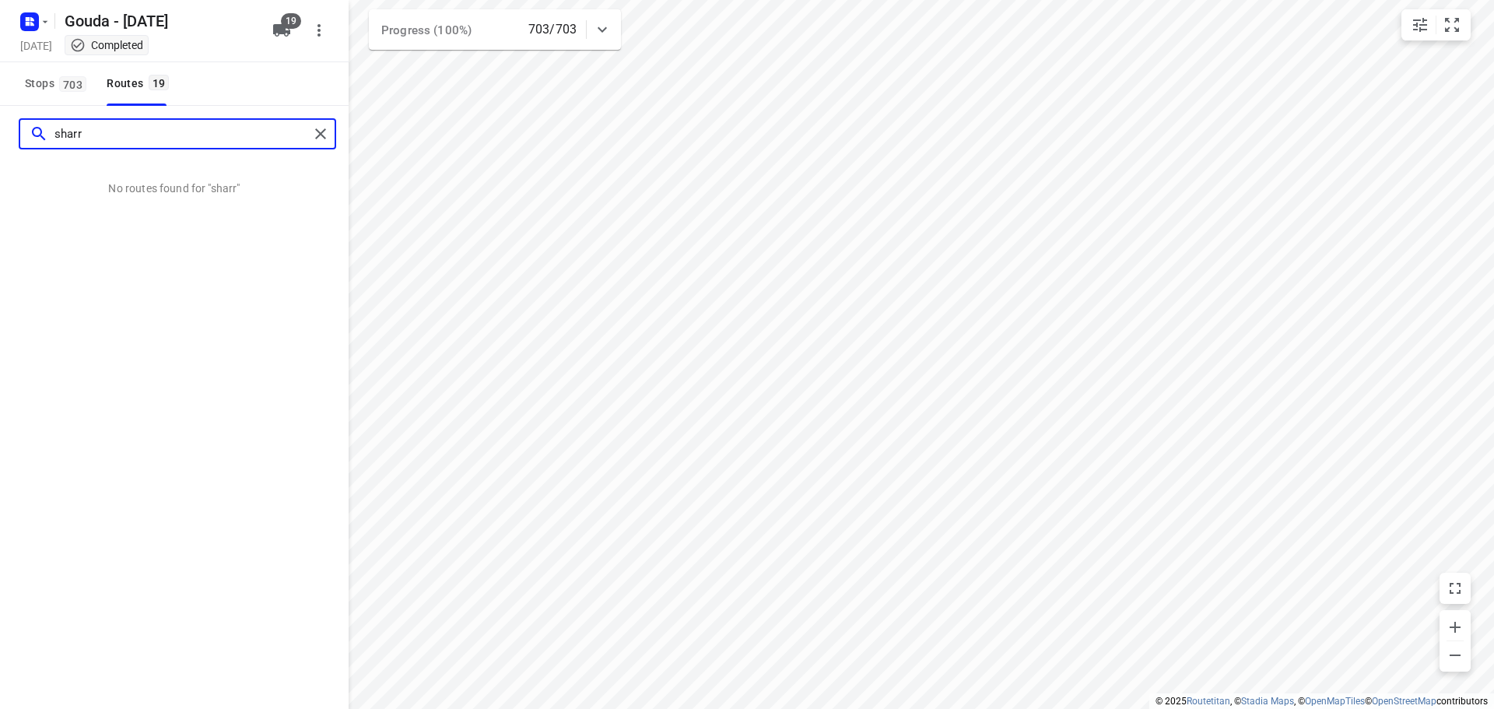
click at [230, 132] on input "sharr" at bounding box center [181, 134] width 254 height 24
click at [134, 140] on input "sharr" at bounding box center [181, 134] width 254 height 24
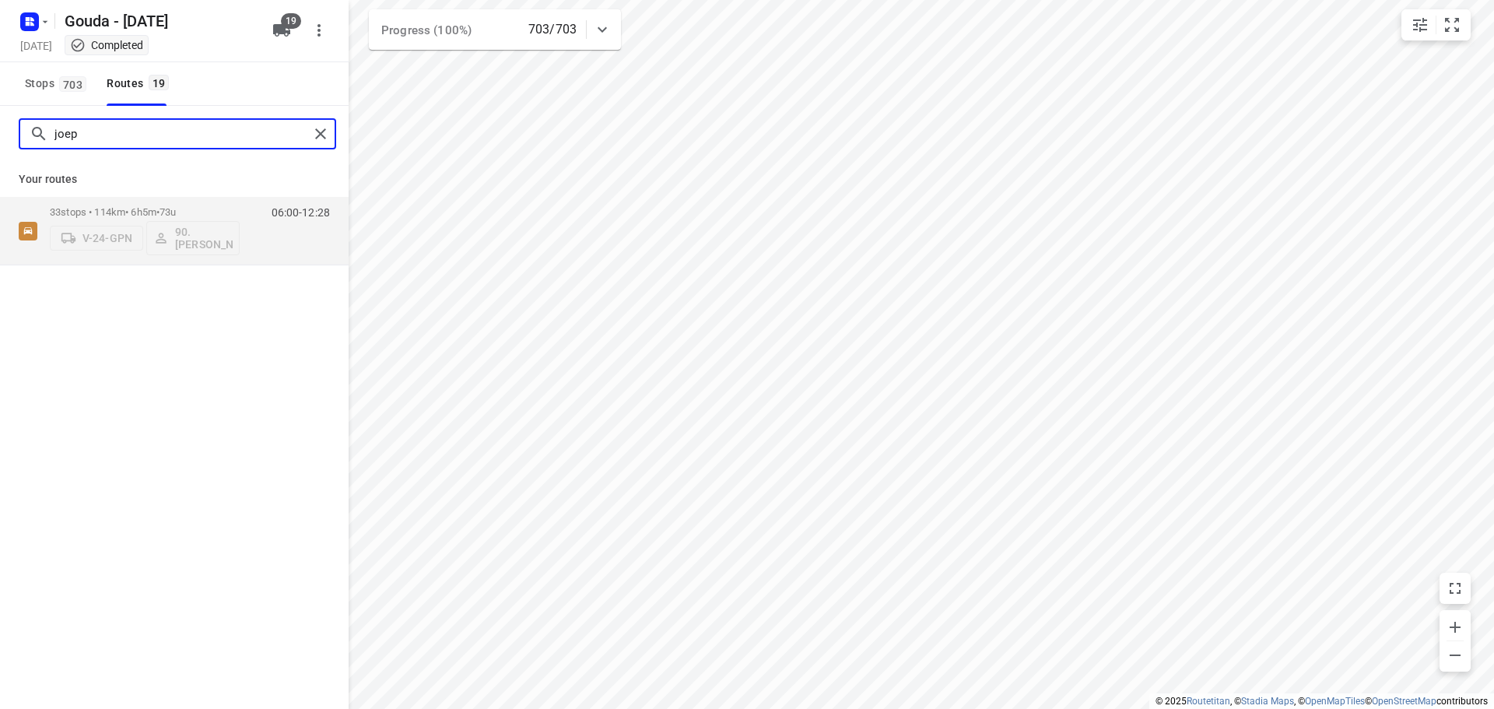
click at [184, 134] on input "joep" at bounding box center [181, 134] width 254 height 24
click at [183, 125] on input "nico" at bounding box center [181, 134] width 254 height 24
click at [158, 136] on input "jay" at bounding box center [181, 134] width 254 height 24
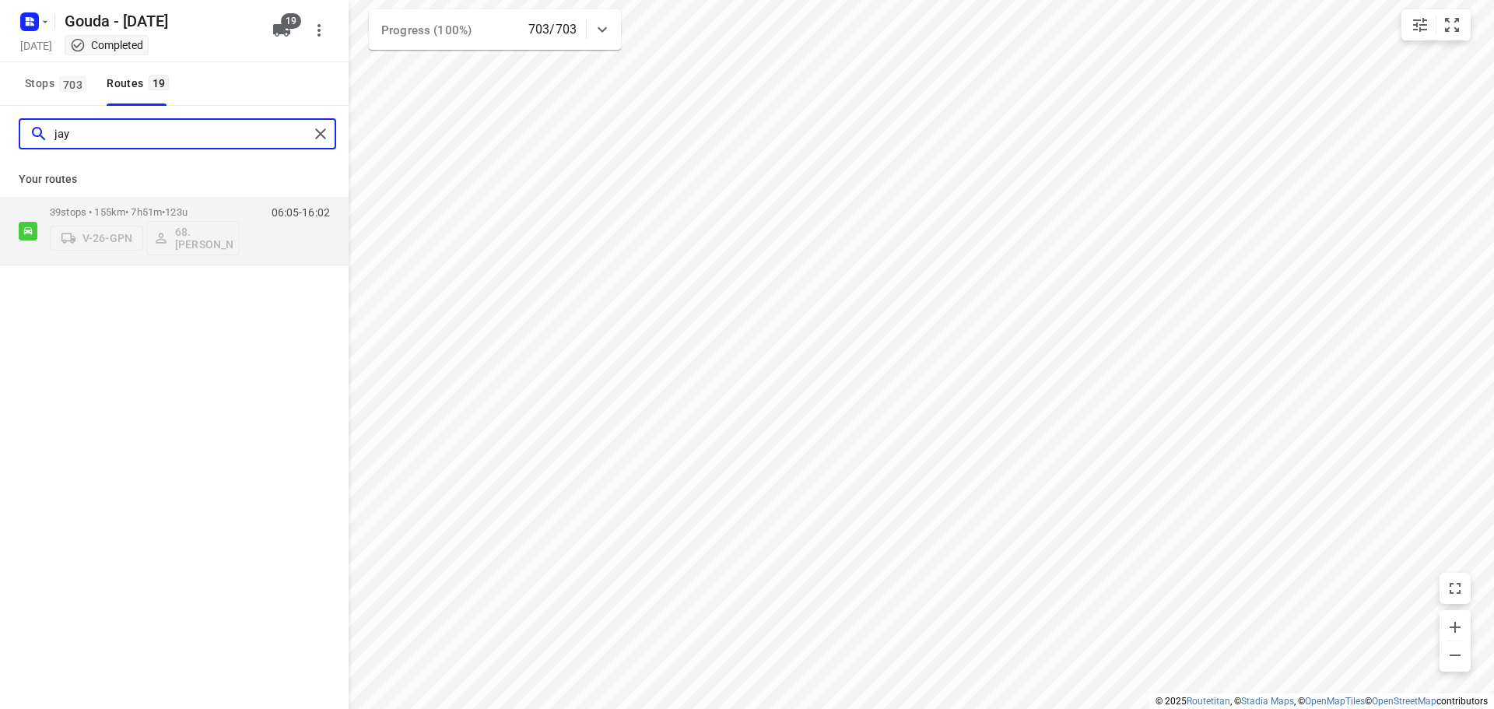
click at [158, 136] on input "jay" at bounding box center [181, 134] width 254 height 24
type input "ine"
click at [229, 213] on p "53 stops • 183km • 8h6m • 83u" at bounding box center [145, 212] width 190 height 12
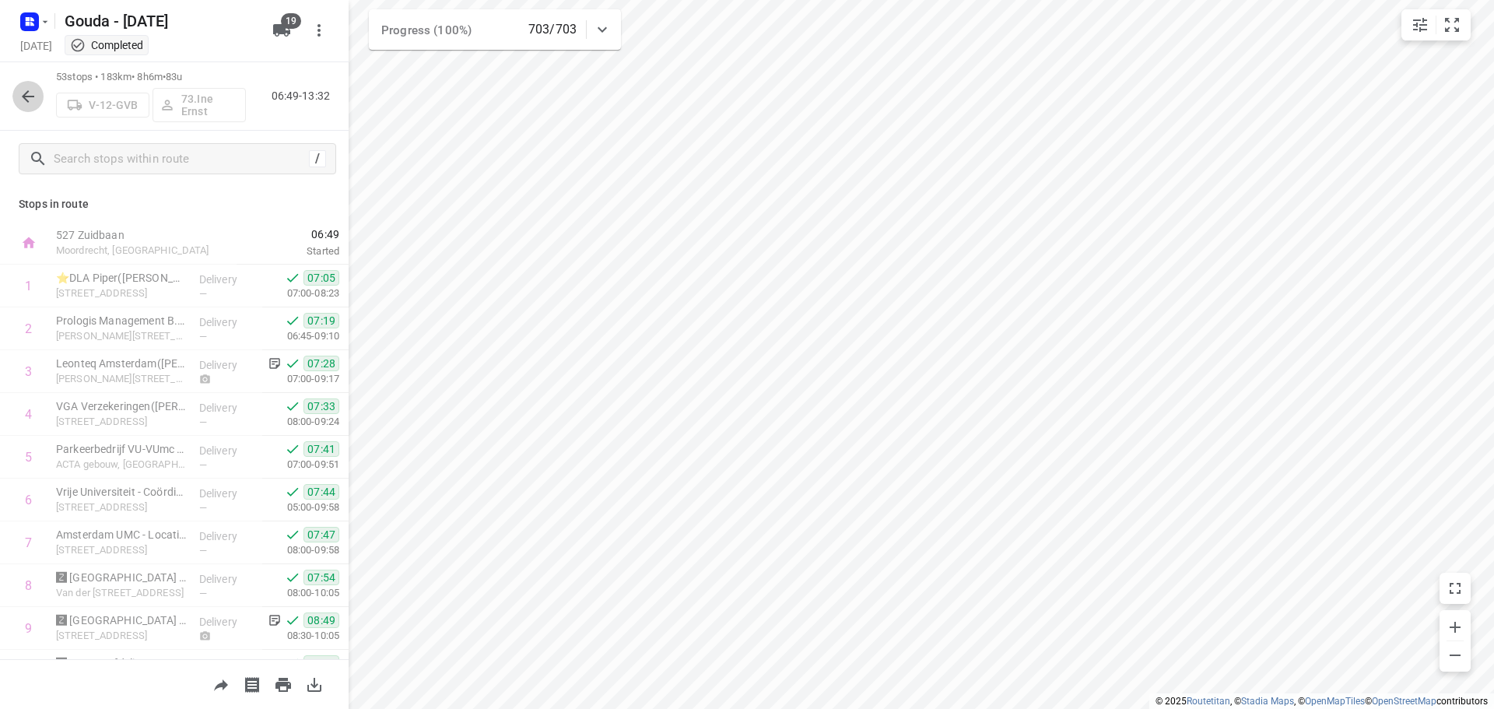
click at [19, 89] on icon "button" at bounding box center [28, 96] width 19 height 19
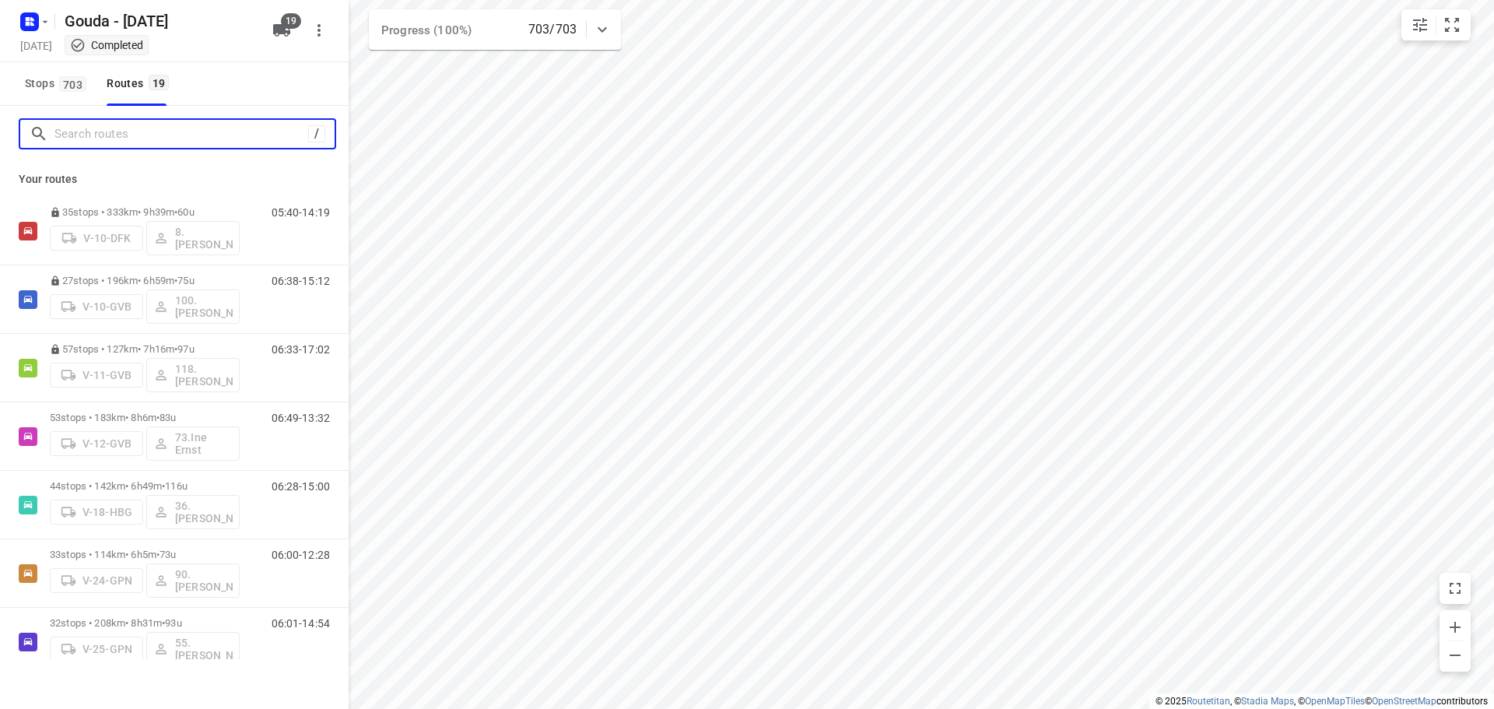
click at [144, 129] on input "Search routes" at bounding box center [181, 134] width 254 height 24
click at [144, 129] on input "Search routes" at bounding box center [194, 134] width 280 height 24
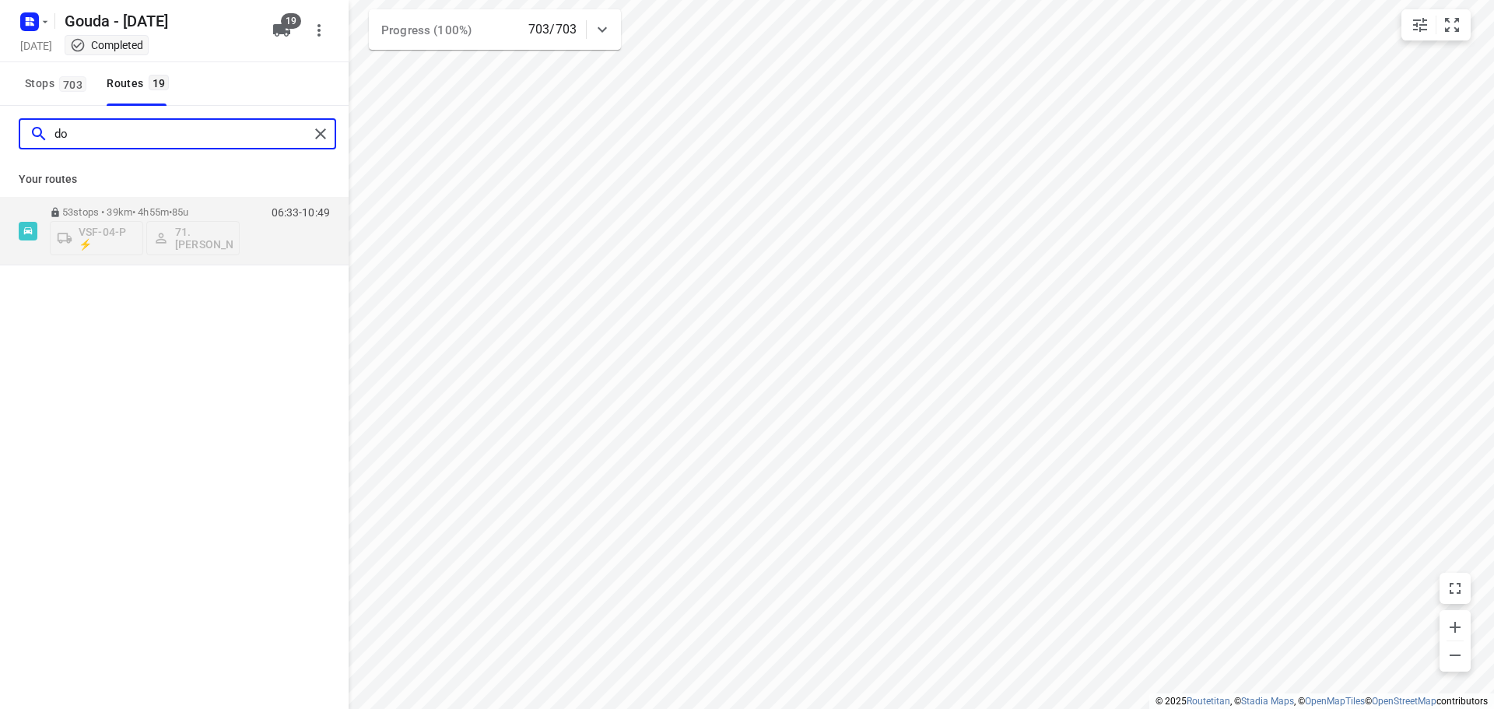
click at [166, 144] on input "do" at bounding box center [181, 134] width 254 height 24
click at [222, 134] on input "rez" at bounding box center [181, 134] width 254 height 24
click at [123, 130] on input "ange" at bounding box center [181, 134] width 254 height 24
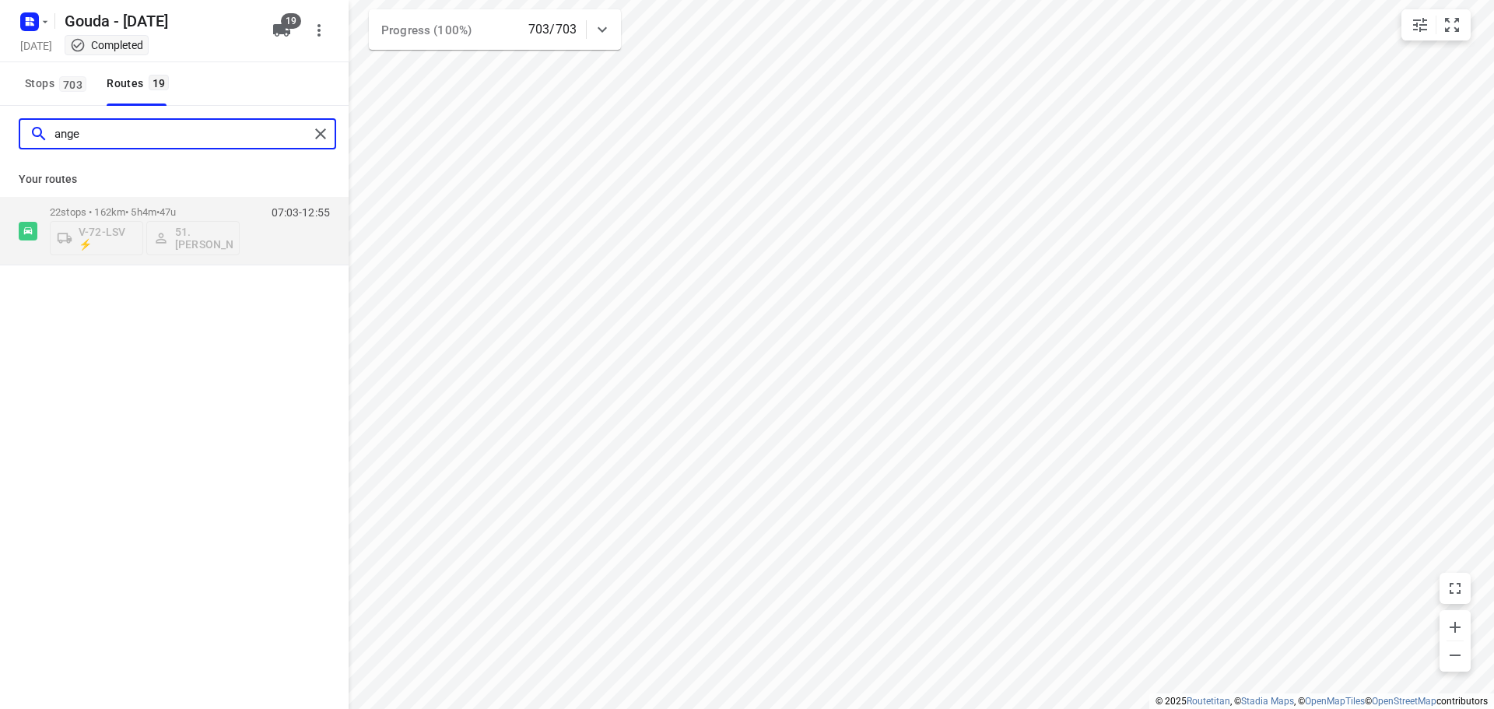
click at [123, 130] on input "ange" at bounding box center [181, 134] width 254 height 24
click at [178, 131] on input "vale" at bounding box center [181, 134] width 254 height 24
click at [116, 132] on input "denni" at bounding box center [181, 134] width 254 height 24
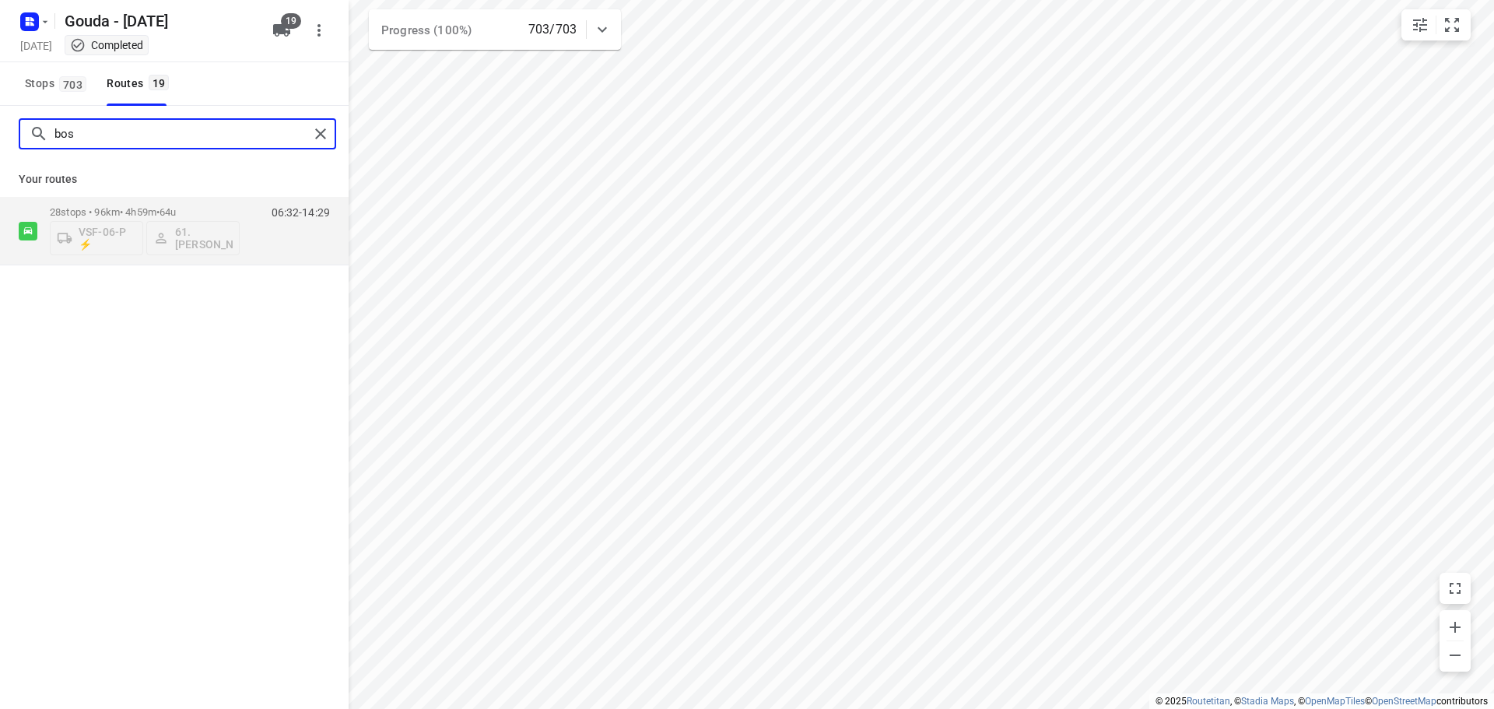
click at [96, 142] on input "bos" at bounding box center [181, 134] width 254 height 24
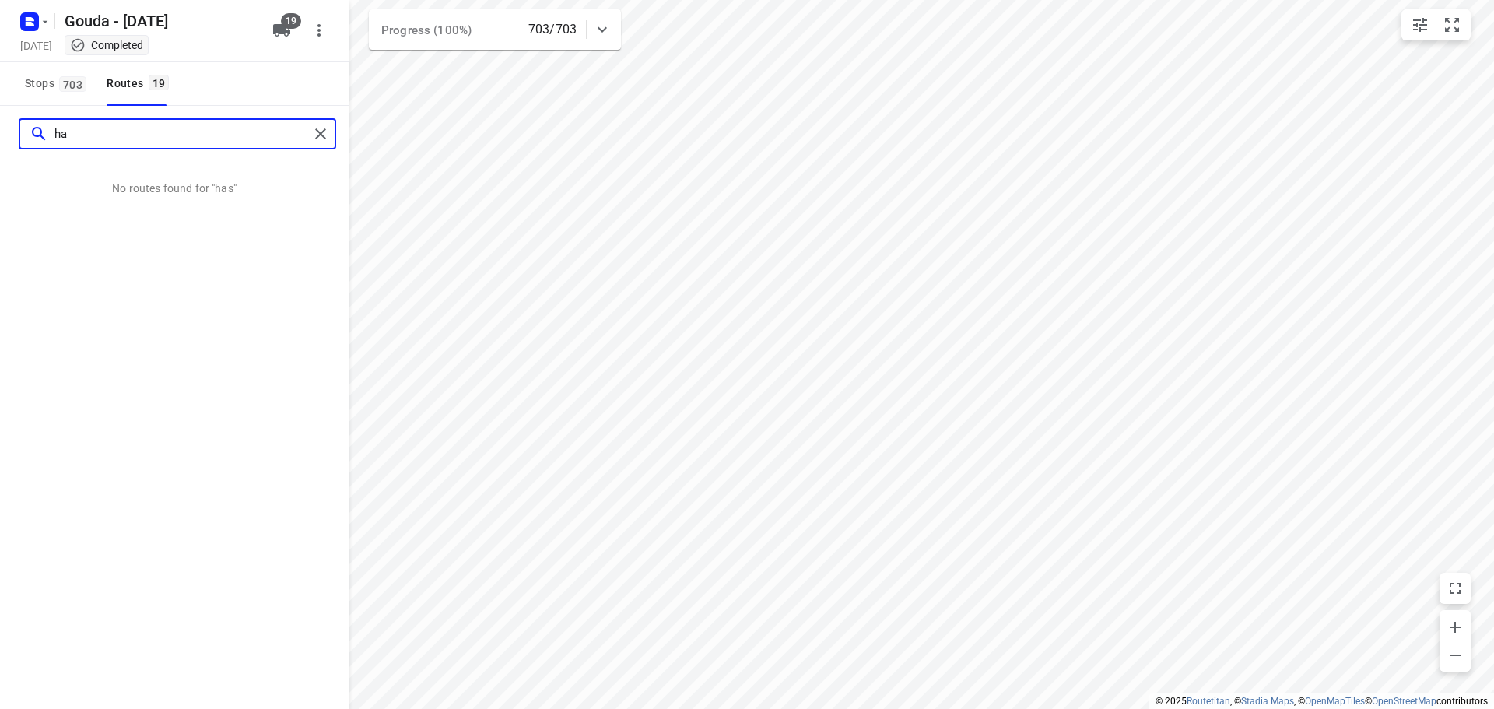
type input "h"
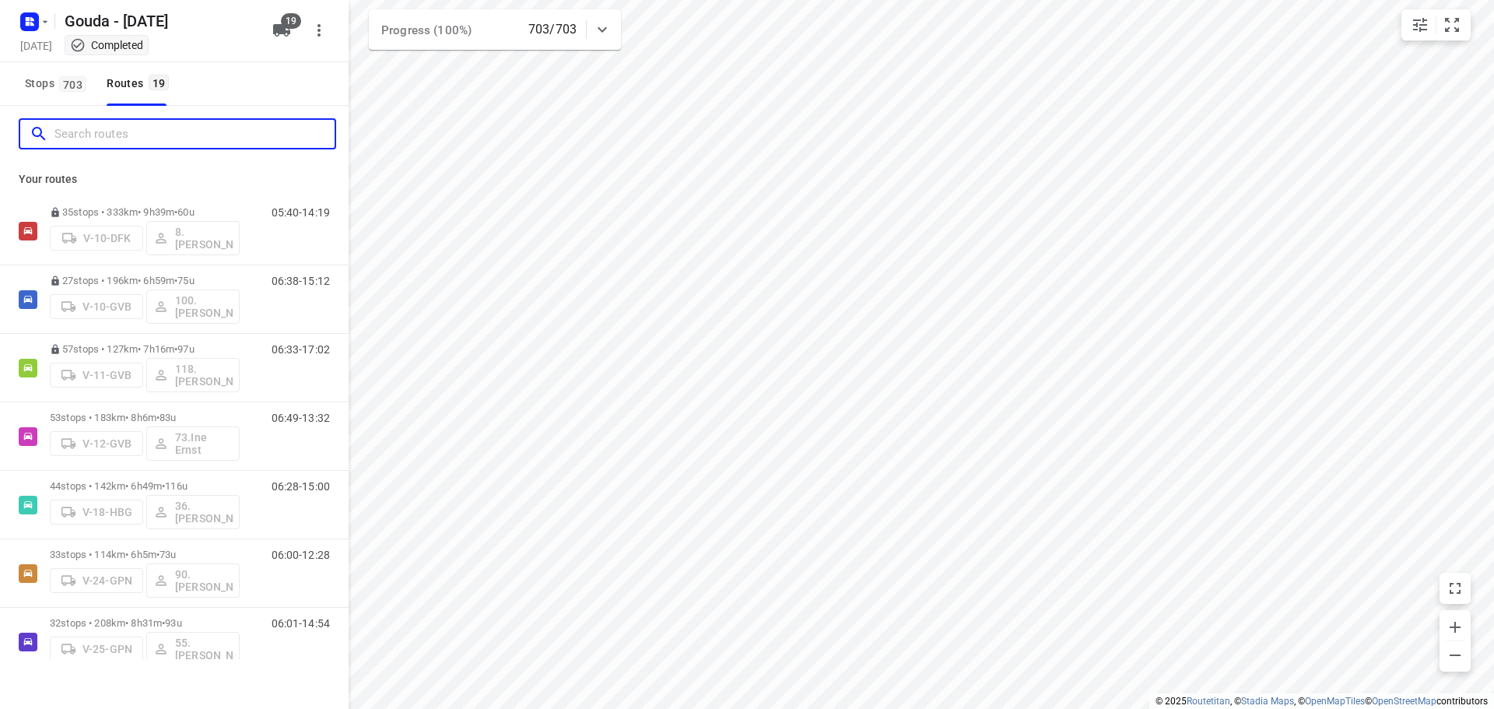
click at [171, 128] on input "Search routes" at bounding box center [194, 134] width 280 height 24
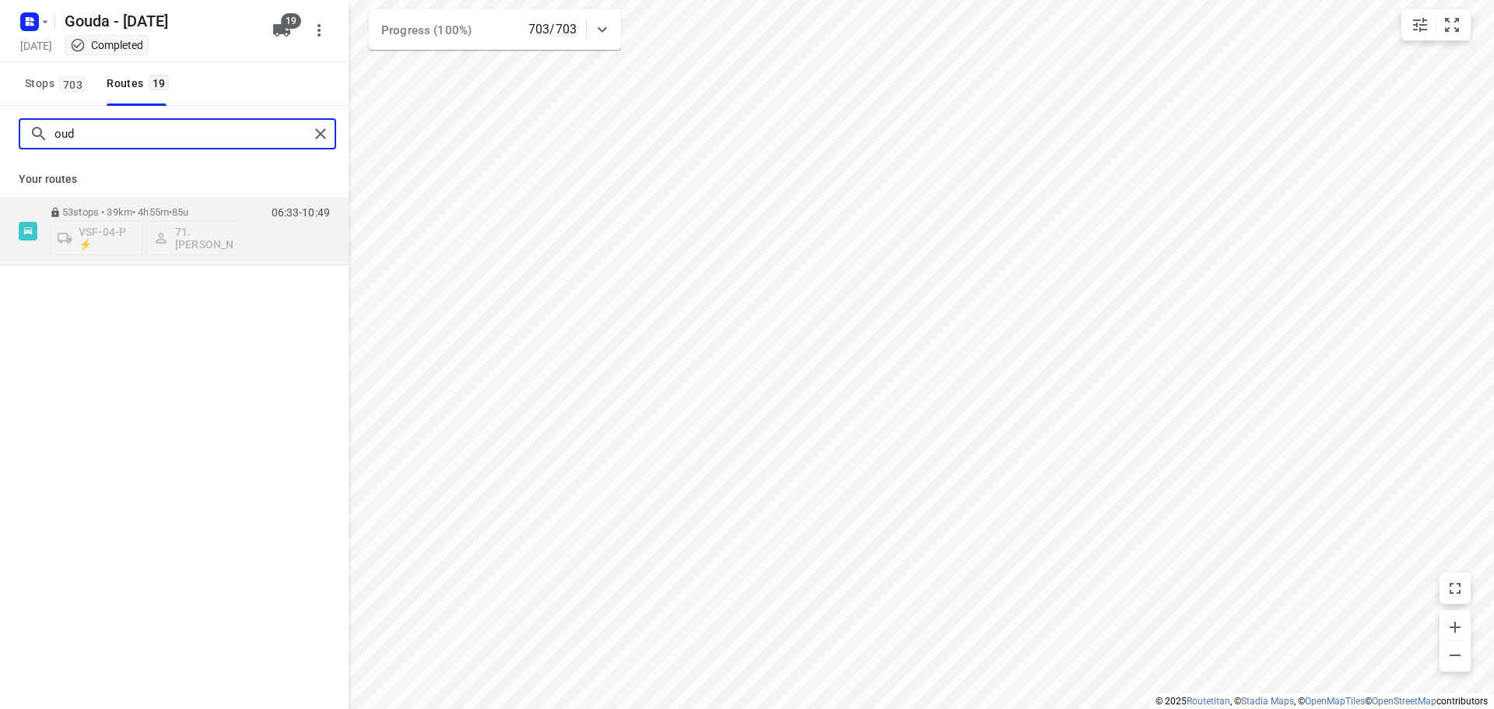
click at [190, 139] on input "oud" at bounding box center [181, 134] width 254 height 24
type input "bry"
